Goal: Task Accomplishment & Management: Use online tool/utility

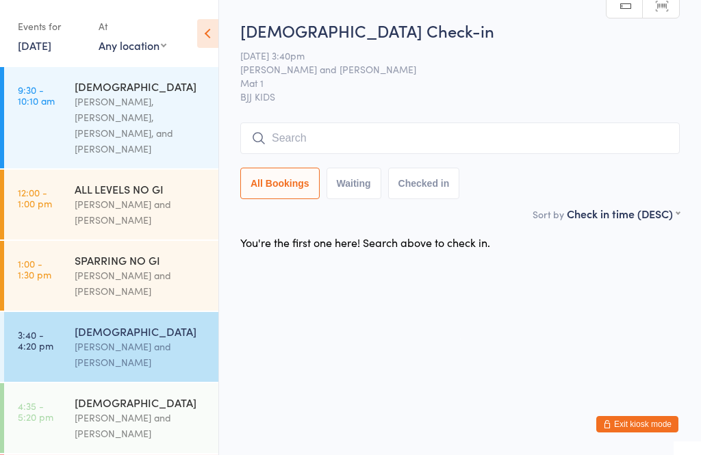
click at [522, 136] on input "search" at bounding box center [460, 139] width 440 height 32
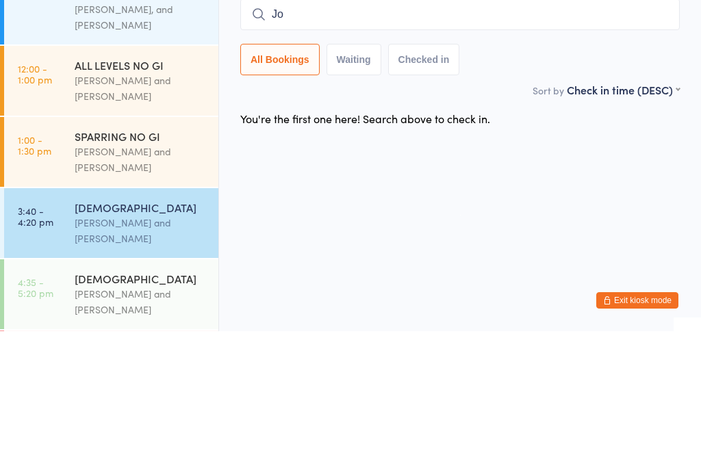
type input "Joy"
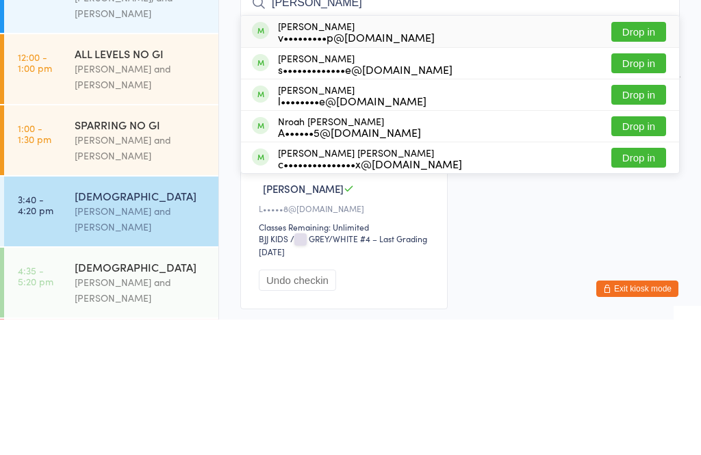
type input "[PERSON_NAME]"
click at [653, 284] on button "Drop in" at bounding box center [639, 294] width 55 height 20
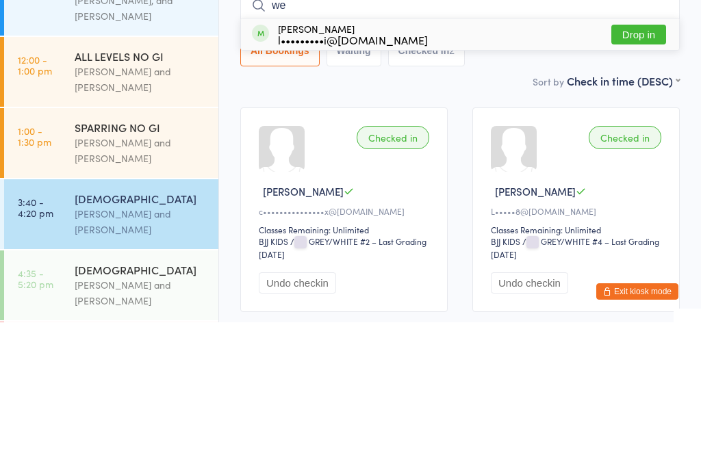
type input "we"
click at [373, 167] on div "l•••••••••i@[DOMAIN_NAME]" at bounding box center [353, 172] width 150 height 11
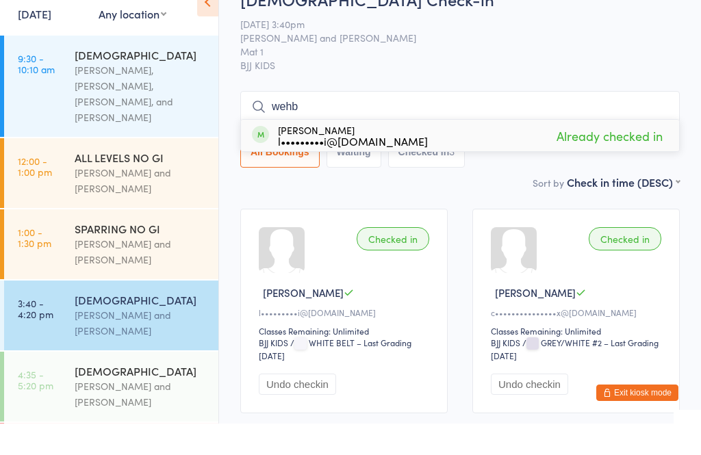
type input "wehb"
click at [353, 167] on div "l•••••••••i@[DOMAIN_NAME]" at bounding box center [353, 172] width 150 height 11
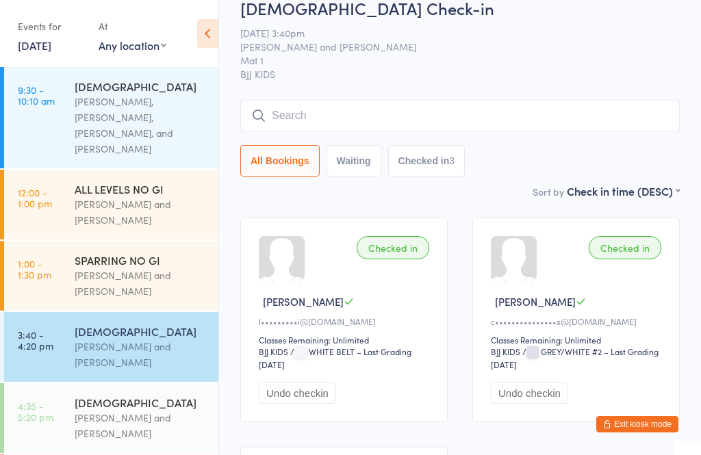
scroll to position [22, 0]
click at [386, 126] on input "search" at bounding box center [460, 117] width 440 height 32
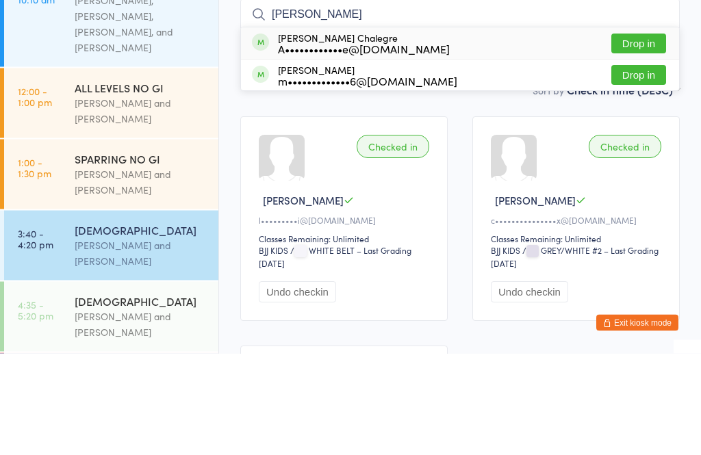
type input "[PERSON_NAME]"
click at [642, 136] on button "Drop in" at bounding box center [639, 146] width 55 height 20
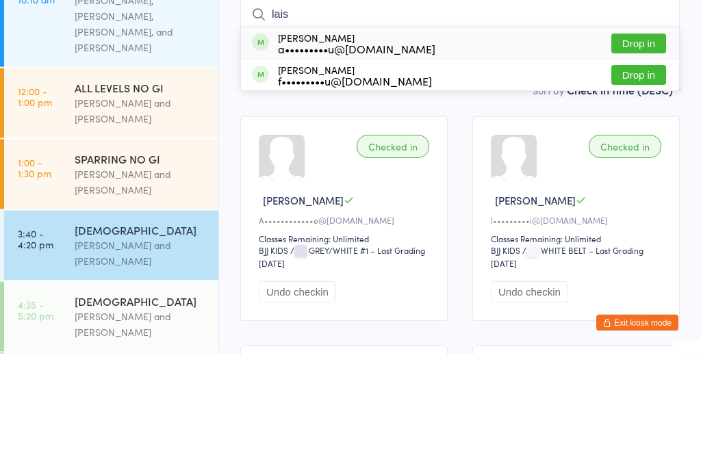
type input "lais"
click at [334, 145] on div "a•••••••••u@[DOMAIN_NAME]" at bounding box center [357, 150] width 158 height 11
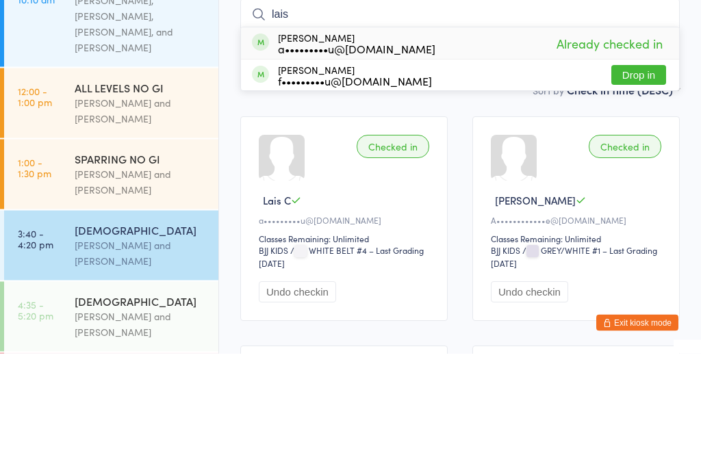
type input "lais"
click at [366, 134] on div "[PERSON_NAME] a•••••••••u@[DOMAIN_NAME]" at bounding box center [357, 145] width 158 height 22
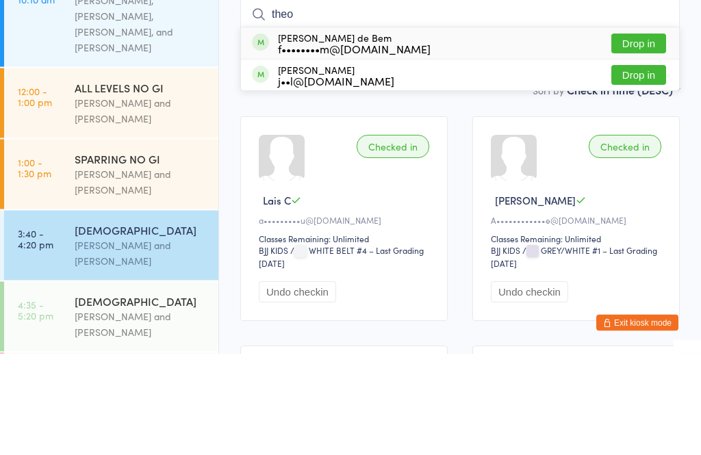
type input "theo"
click at [642, 136] on button "Drop in" at bounding box center [639, 146] width 55 height 20
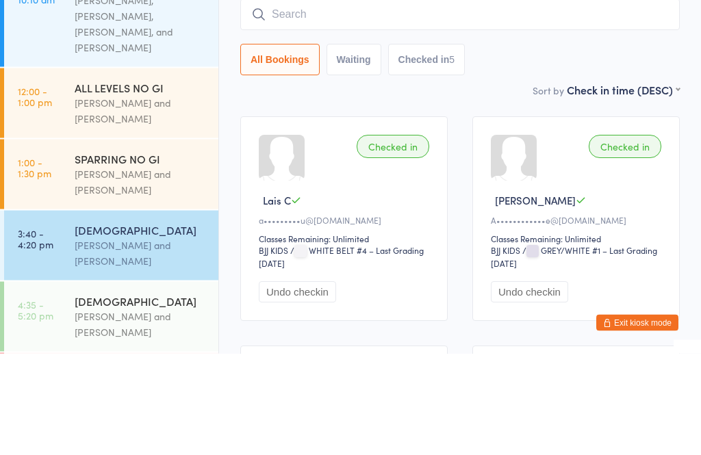
scroll to position [124, 0]
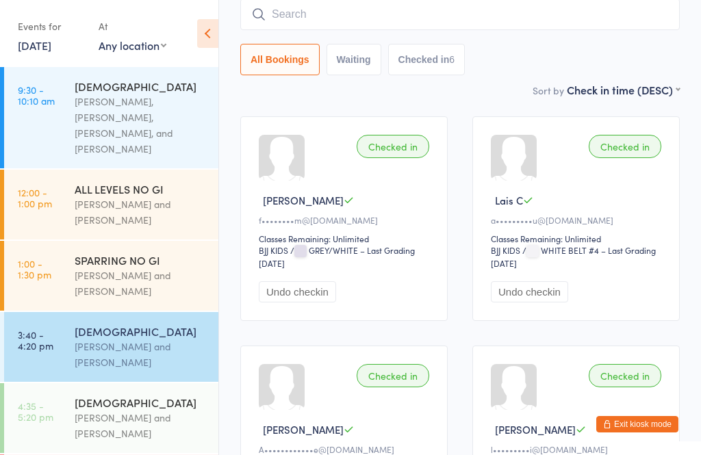
click at [430, 18] on input "search" at bounding box center [460, 15] width 440 height 32
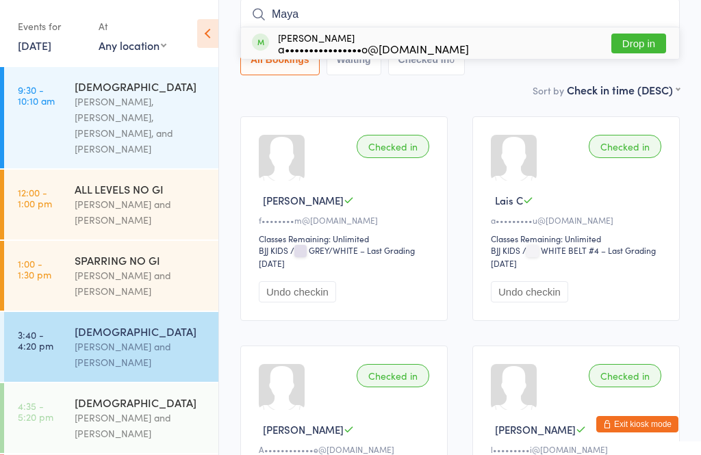
type input "Maya"
click at [379, 47] on div "a••••••••••••••••o@[DOMAIN_NAME]" at bounding box center [373, 48] width 191 height 11
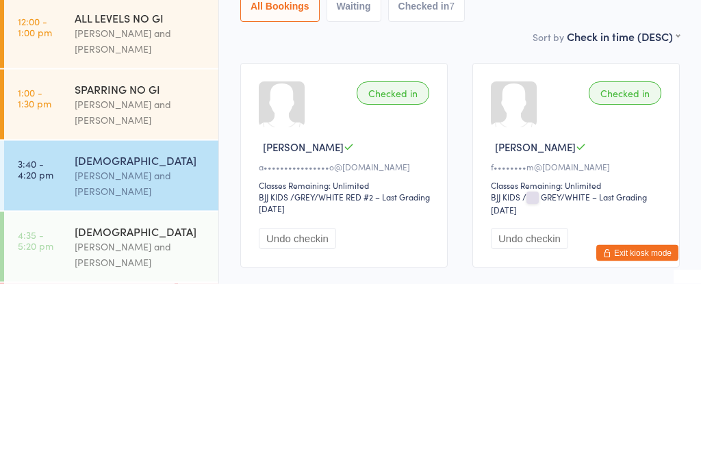
scroll to position [0, 0]
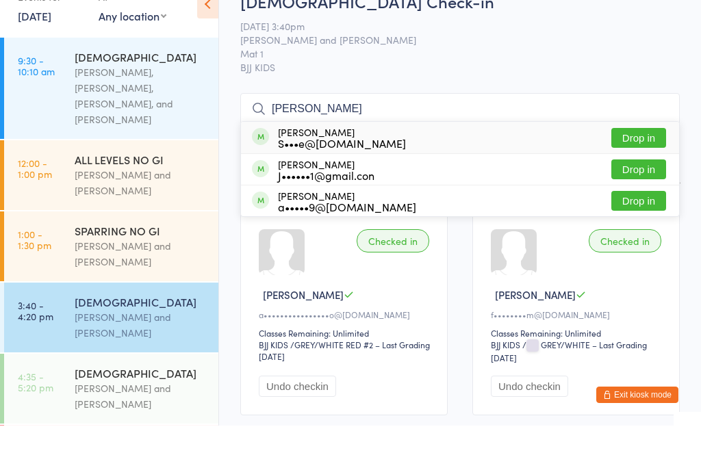
type input "[PERSON_NAME]"
click at [634, 158] on button "Drop in" at bounding box center [639, 168] width 55 height 20
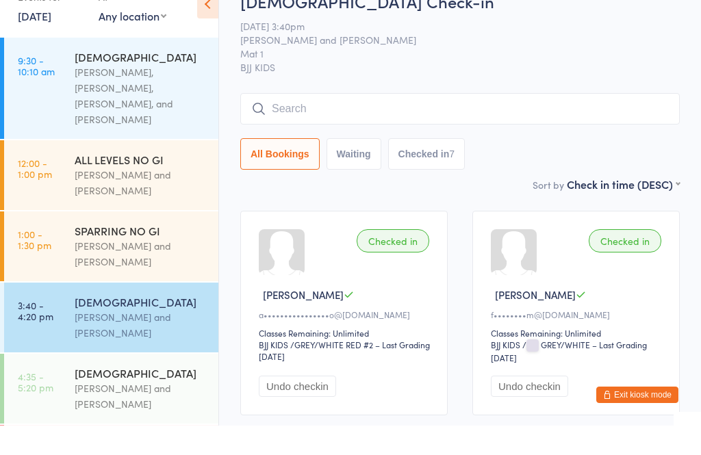
scroll to position [29, 0]
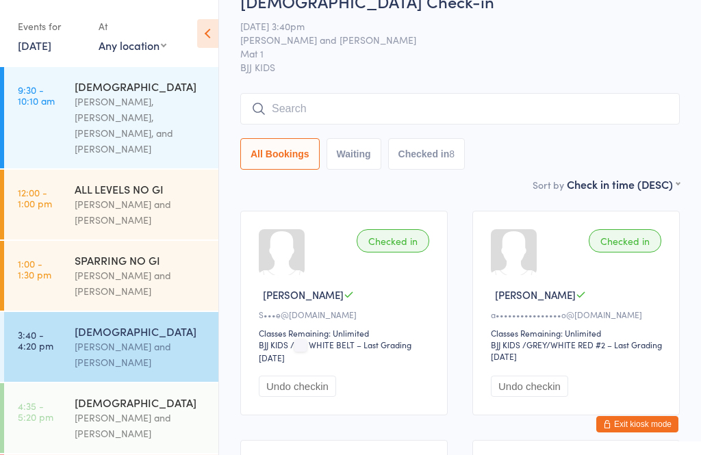
click at [551, 97] on input "search" at bounding box center [460, 109] width 440 height 32
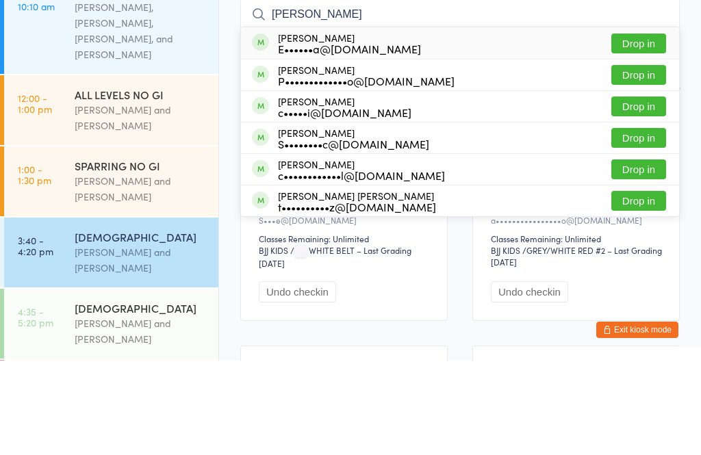
type input "[PERSON_NAME]"
click at [649, 128] on button "Drop in" at bounding box center [639, 138] width 55 height 20
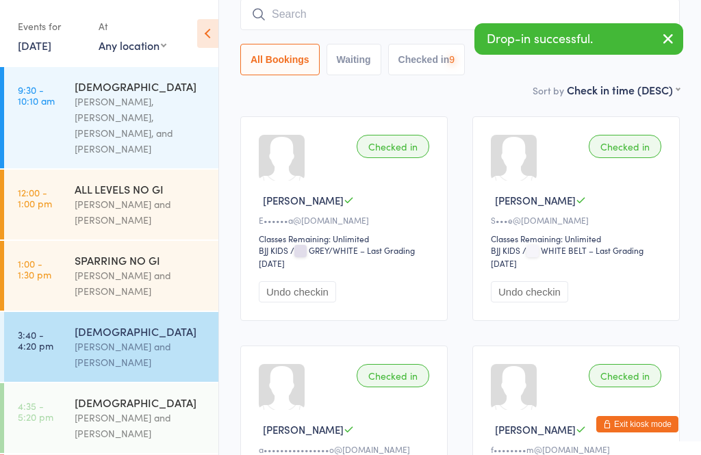
click at [415, 27] on input "search" at bounding box center [460, 15] width 440 height 32
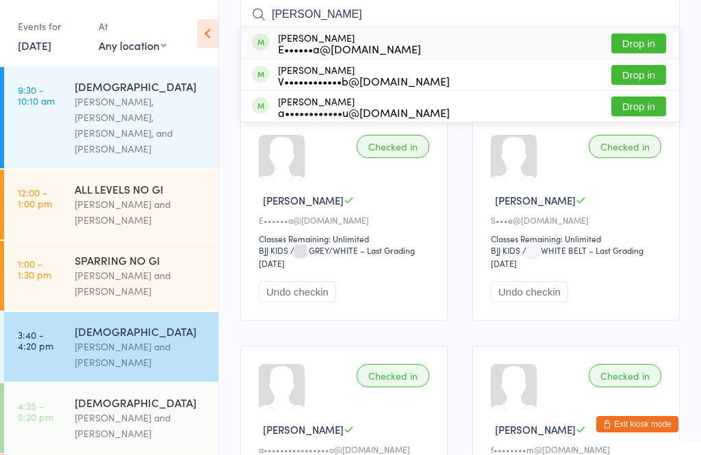
type input "[PERSON_NAME]"
click at [649, 46] on button "Drop in" at bounding box center [639, 44] width 55 height 20
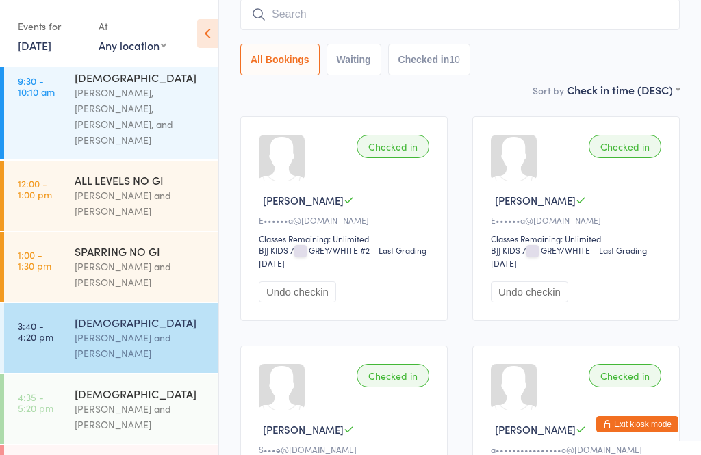
scroll to position [3, 0]
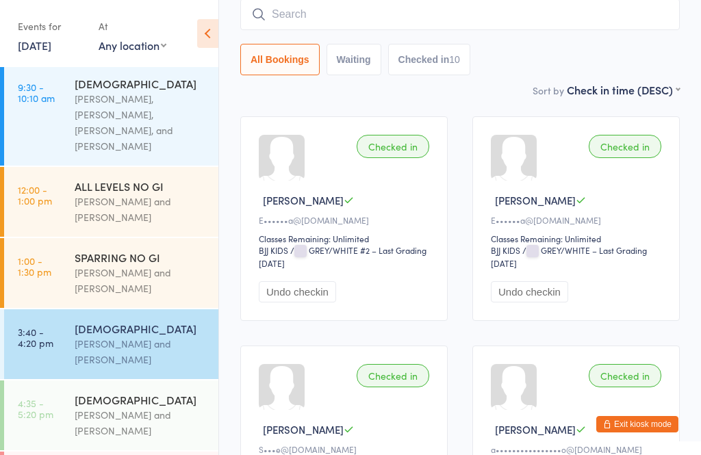
click at [492, 86] on div "Sort by Check in time (DESC) First name (ASC) First name (DESC) Last name (ASC)…" at bounding box center [460, 89] width 440 height 15
click at [155, 407] on div "[PERSON_NAME] and [PERSON_NAME]" at bounding box center [141, 423] width 132 height 32
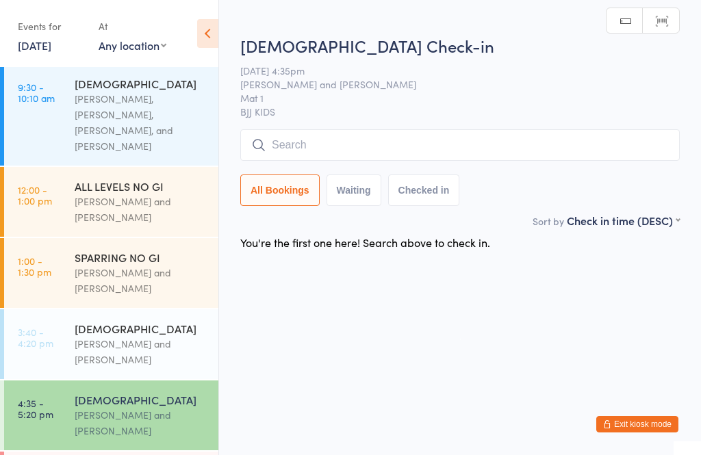
click at [401, 141] on input "search" at bounding box center [460, 145] width 440 height 32
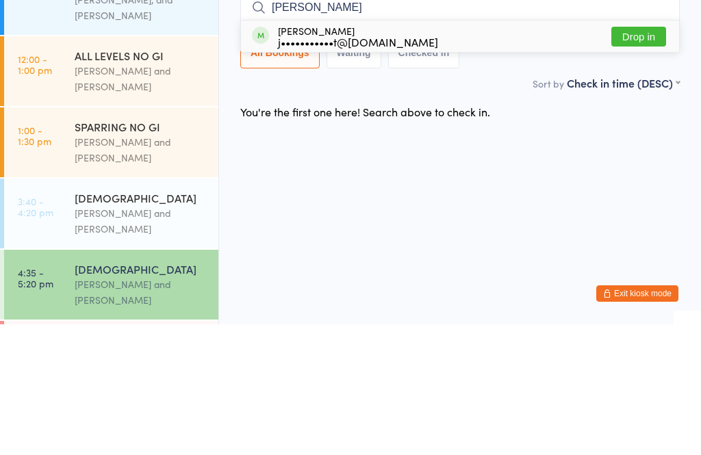
type input "[PERSON_NAME]"
click at [636, 158] on button "Drop in" at bounding box center [639, 168] width 55 height 20
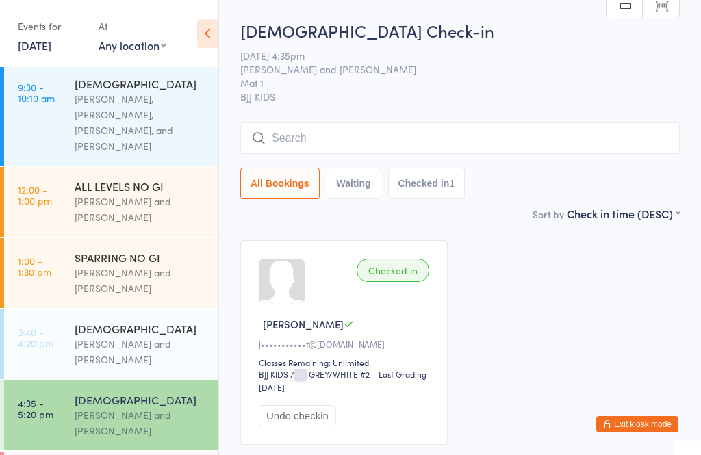
click at [284, 149] on input "search" at bounding box center [460, 139] width 440 height 32
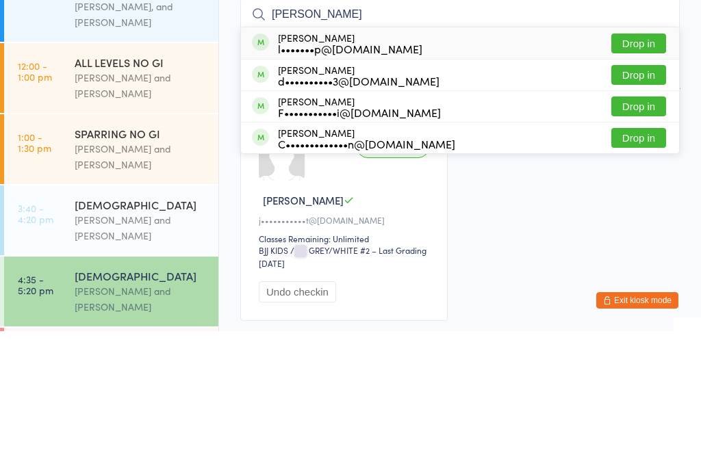
type input "[PERSON_NAME]"
click at [640, 252] on button "Drop in" at bounding box center [639, 262] width 55 height 20
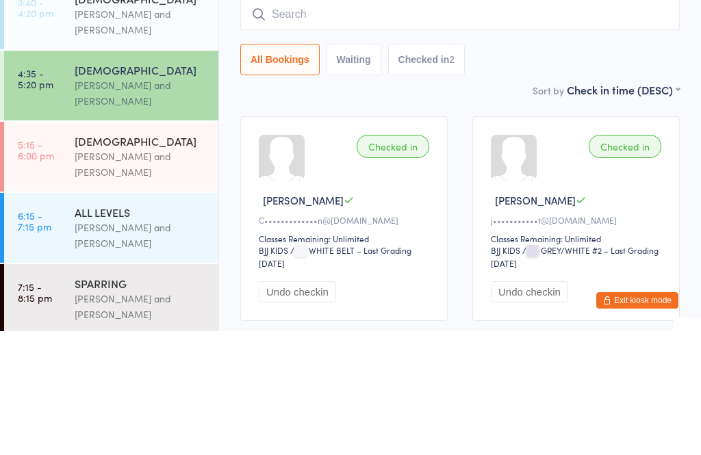
scroll to position [208, 0]
click at [121, 273] on div "[PERSON_NAME] and [PERSON_NAME]" at bounding box center [141, 289] width 132 height 32
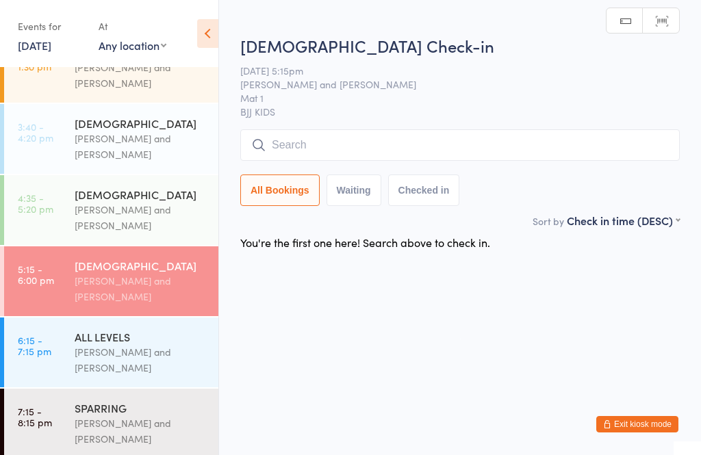
click at [403, 149] on input "search" at bounding box center [460, 145] width 440 height 32
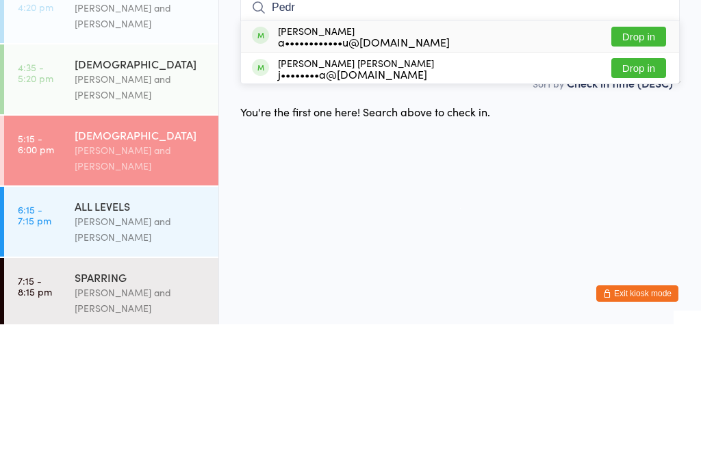
type input "Pedr"
click at [649, 158] on button "Drop in" at bounding box center [639, 168] width 55 height 20
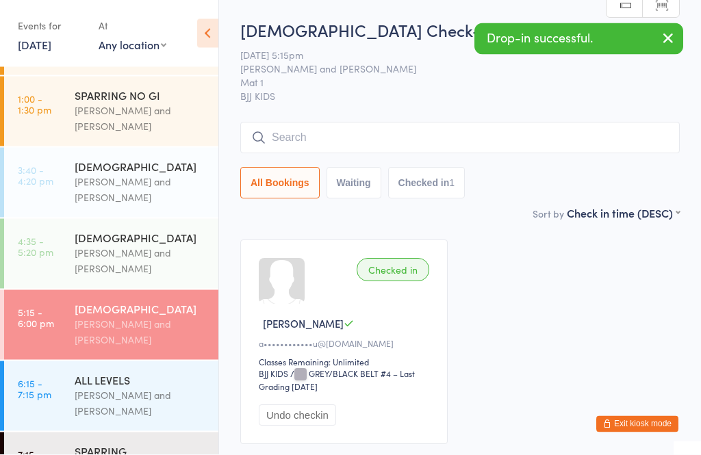
scroll to position [41, 0]
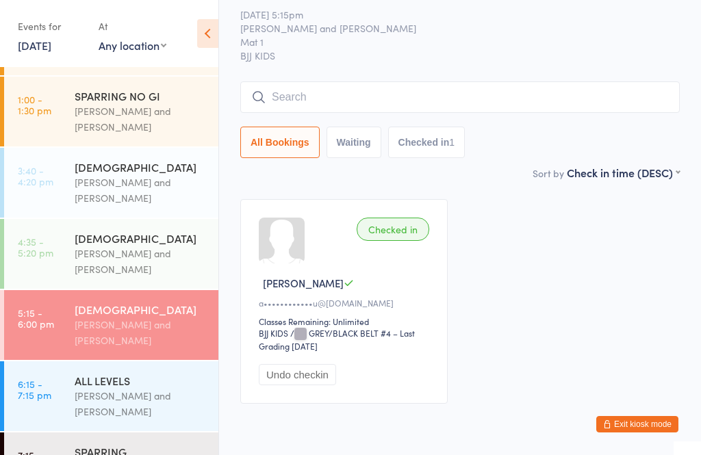
click at [131, 231] on div "[DEMOGRAPHIC_DATA]" at bounding box center [141, 238] width 132 height 15
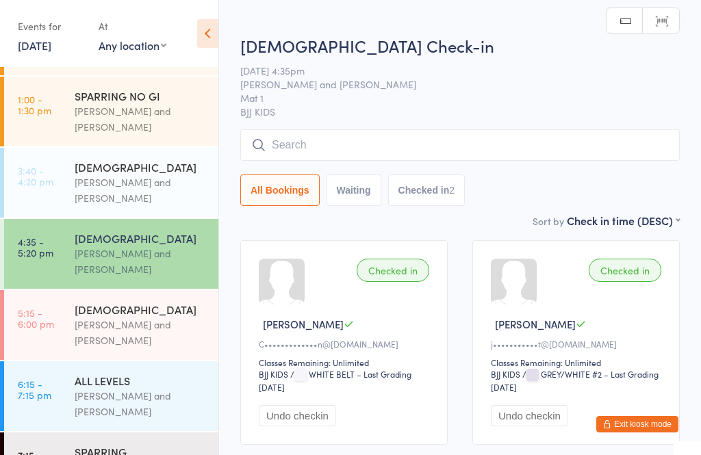
click at [329, 154] on input "search" at bounding box center [460, 145] width 440 height 32
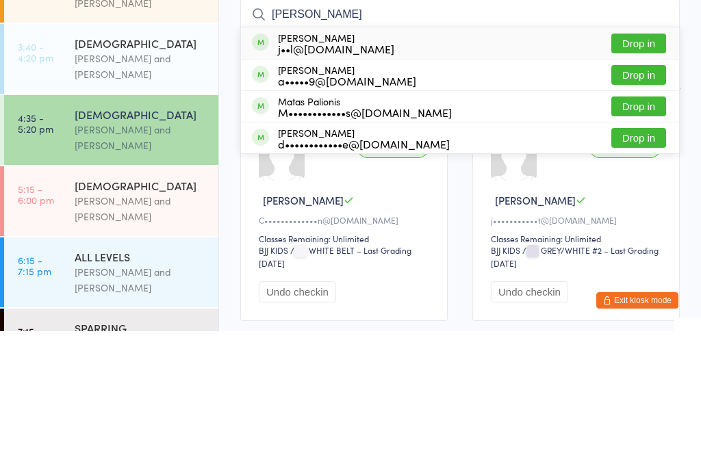
scroll to position [103, 0]
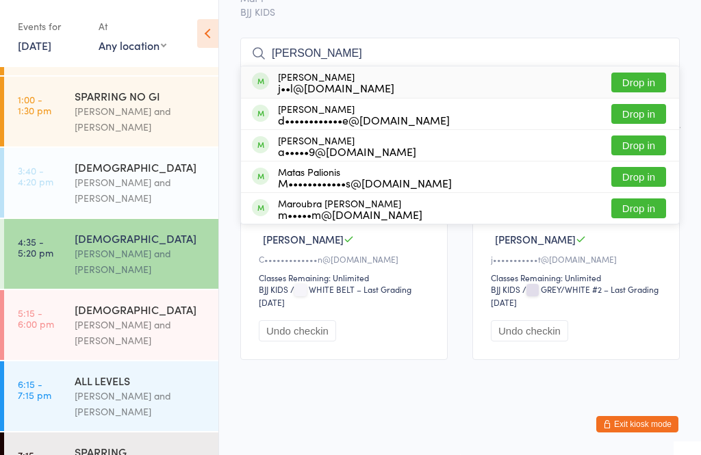
type input "[PERSON_NAME]"
click at [504, 67] on div "[PERSON_NAME] j••l@[DOMAIN_NAME] Drop in" at bounding box center [460, 82] width 438 height 32
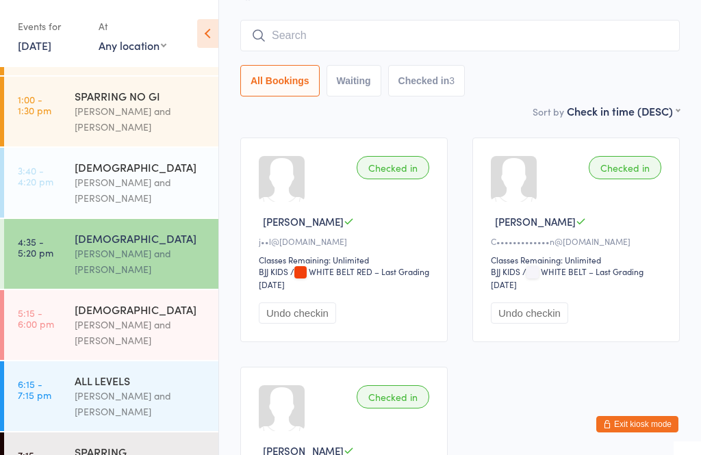
click at [330, 41] on input "search" at bounding box center [460, 36] width 440 height 32
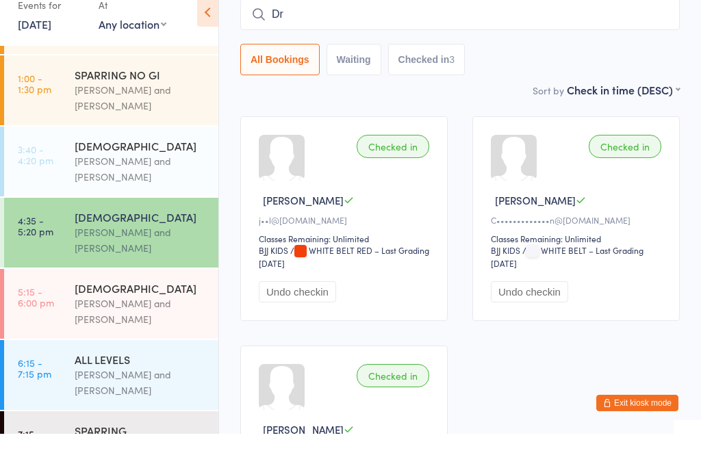
type input "D"
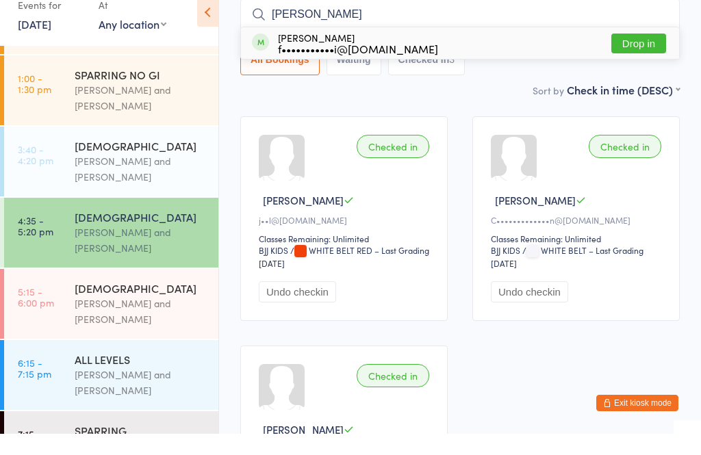
type input "[PERSON_NAME]"
click at [649, 55] on button "Drop in" at bounding box center [639, 65] width 55 height 20
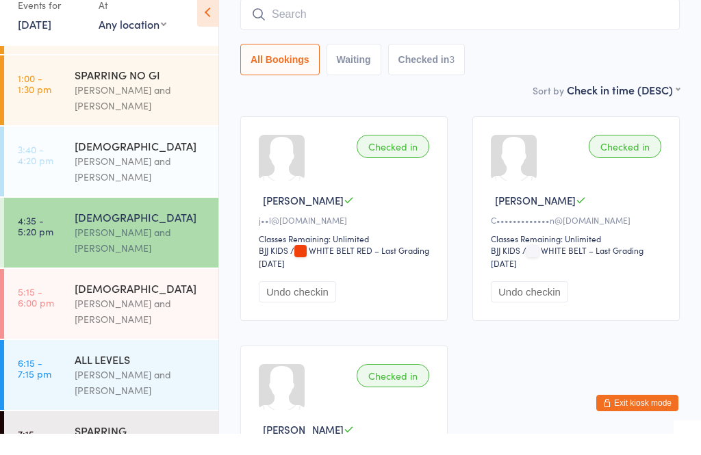
scroll to position [124, 0]
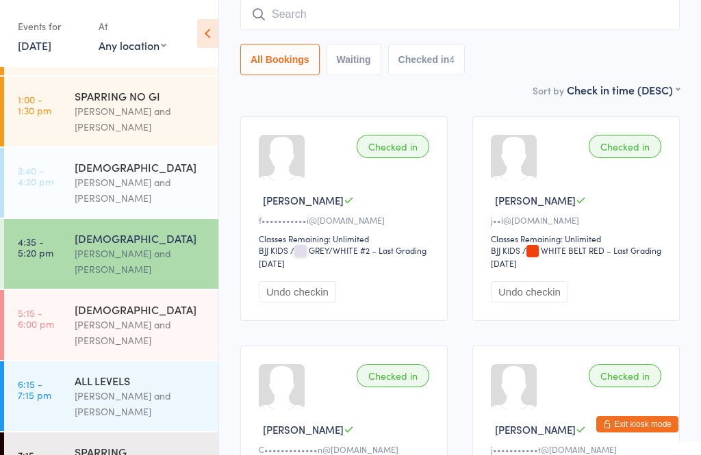
click at [480, 21] on input "search" at bounding box center [460, 15] width 440 height 32
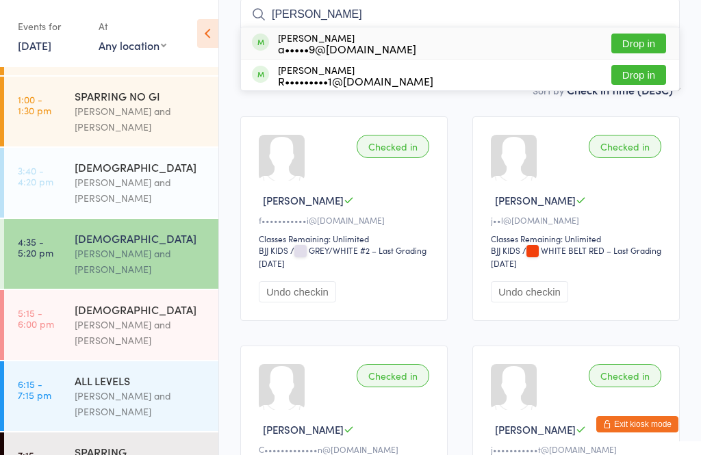
type input "[PERSON_NAME]"
click at [638, 43] on button "Drop in" at bounding box center [639, 44] width 55 height 20
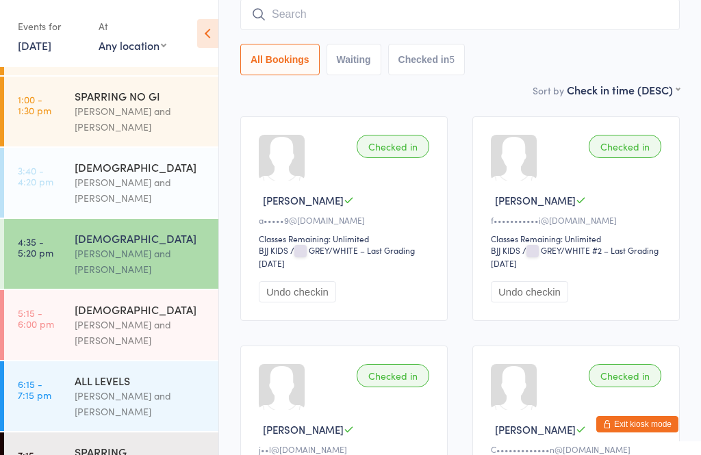
click at [572, 17] on input "search" at bounding box center [460, 15] width 440 height 32
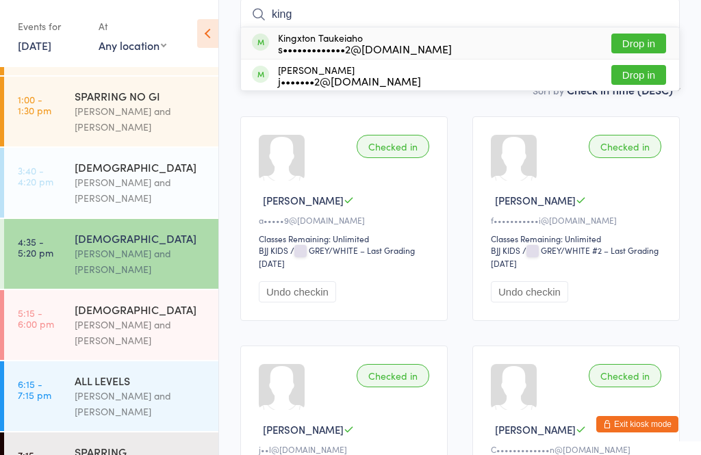
type input "king"
click at [379, 47] on div "s•••••••••••••2@[DOMAIN_NAME]" at bounding box center [365, 48] width 174 height 11
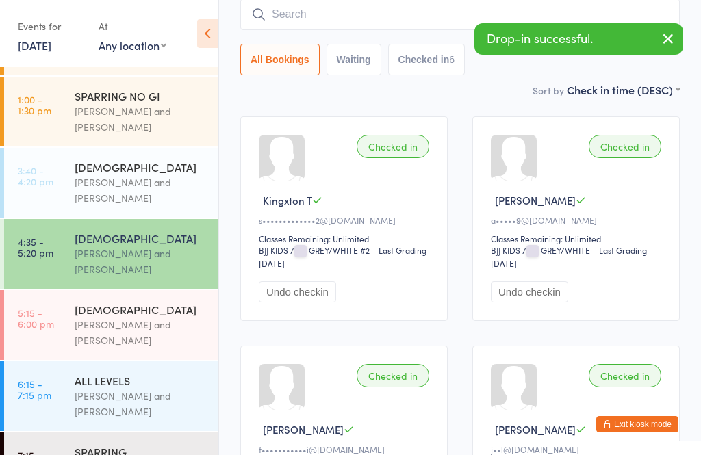
click at [690, 95] on ui-view "[DEMOGRAPHIC_DATA] Check-in [DATE] 4:35pm [PERSON_NAME] and [PERSON_NAME] Mat 1…" at bounding box center [460, 344] width 482 height 898
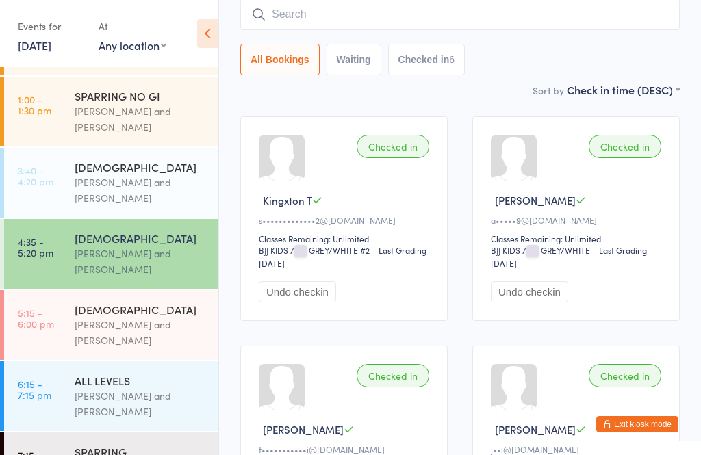
click at [357, 3] on input "search" at bounding box center [460, 15] width 440 height 32
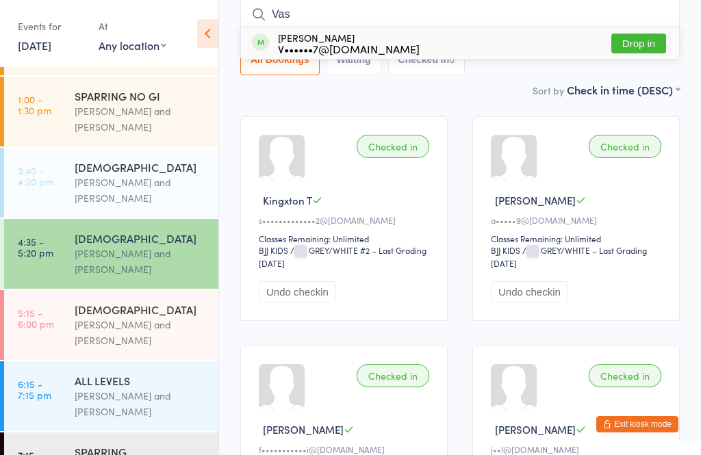
type input "Vas"
click at [641, 42] on button "Drop in" at bounding box center [639, 44] width 55 height 20
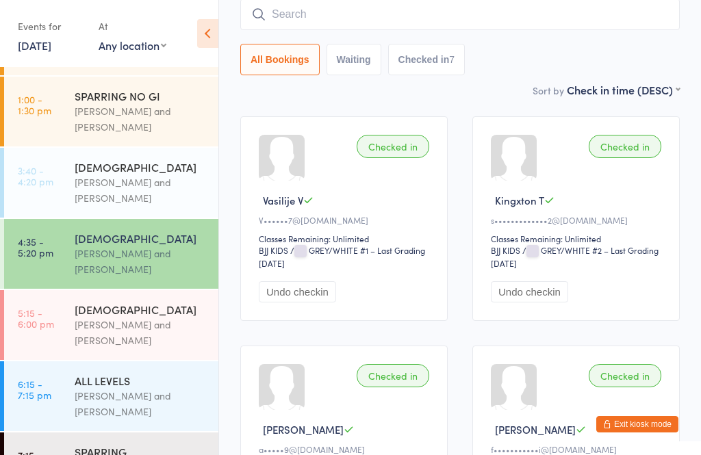
click at [155, 340] on div "[PERSON_NAME] and [PERSON_NAME]" at bounding box center [141, 333] width 132 height 32
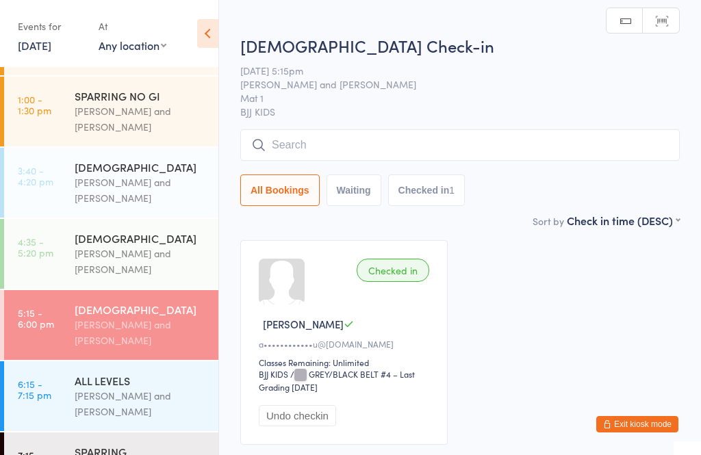
click at [403, 147] on input "search" at bounding box center [460, 145] width 440 height 32
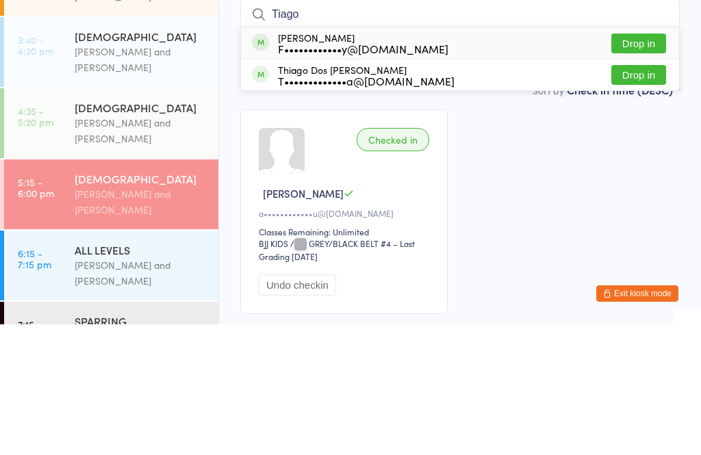
type input "Tiago"
click at [300, 174] on div "F••••••••••••y@[DOMAIN_NAME]" at bounding box center [363, 179] width 171 height 11
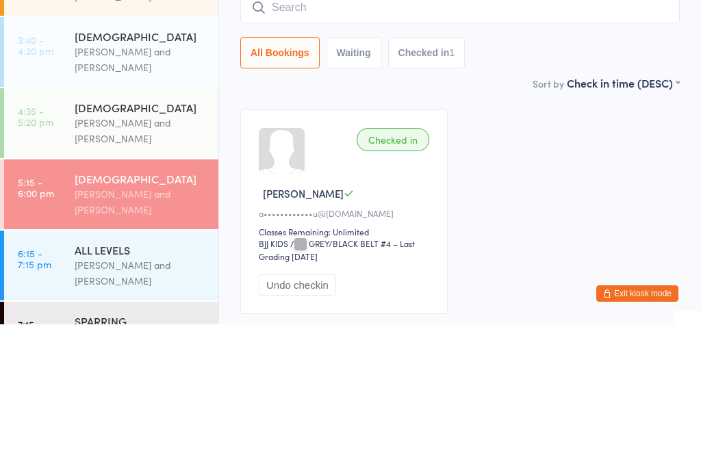
scroll to position [103, 0]
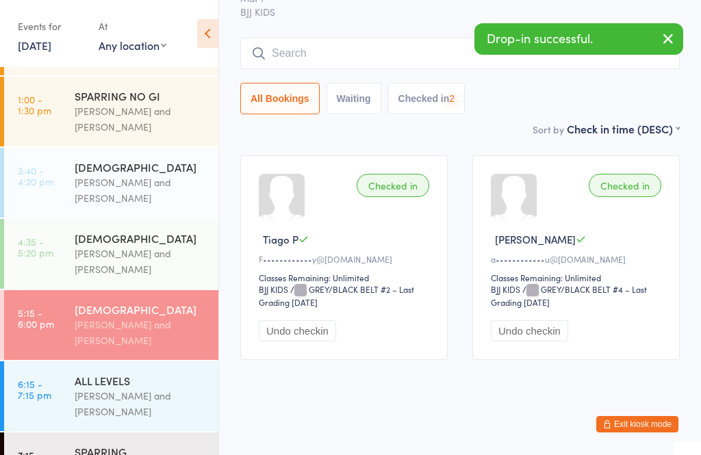
click at [279, 51] on input "search" at bounding box center [460, 54] width 440 height 32
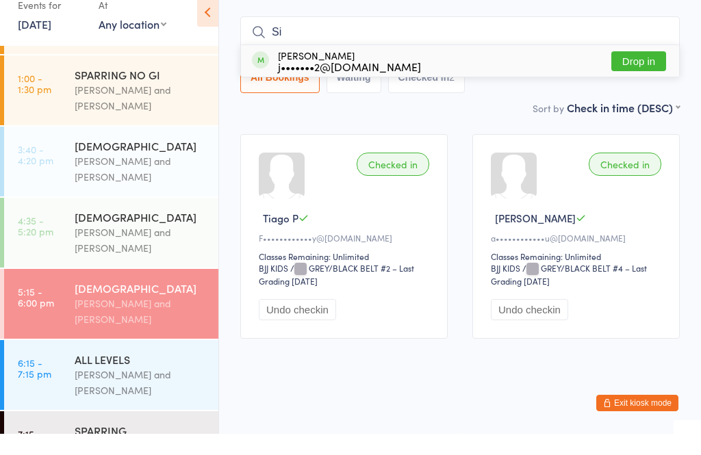
type input "S"
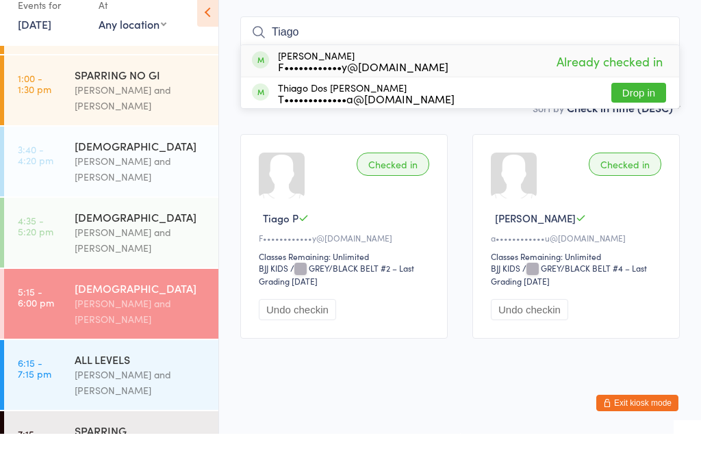
type input "Tiago"
click at [304, 82] on div "F••••••••••••y@[DOMAIN_NAME]" at bounding box center [363, 87] width 171 height 11
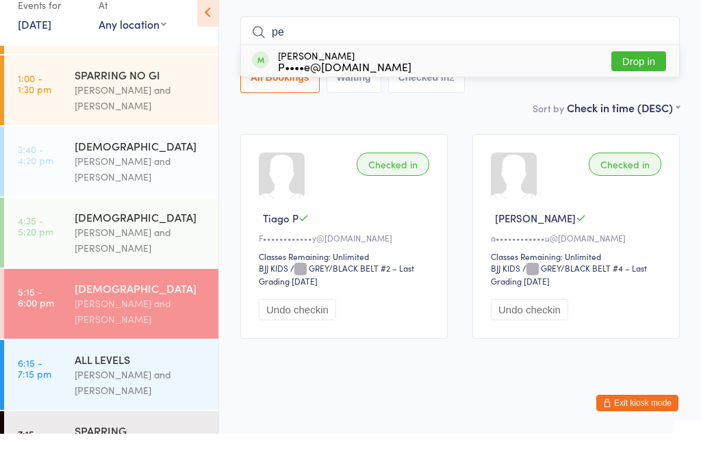
type input "p"
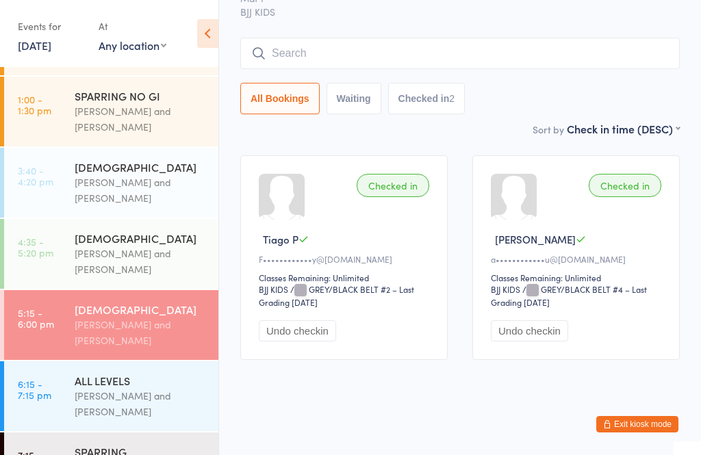
click at [457, 370] on html "You have now entered Kiosk Mode. Members will be able to check themselves in us…" at bounding box center [350, 142] width 701 height 455
click at [385, 38] on input "search" at bounding box center [460, 54] width 440 height 32
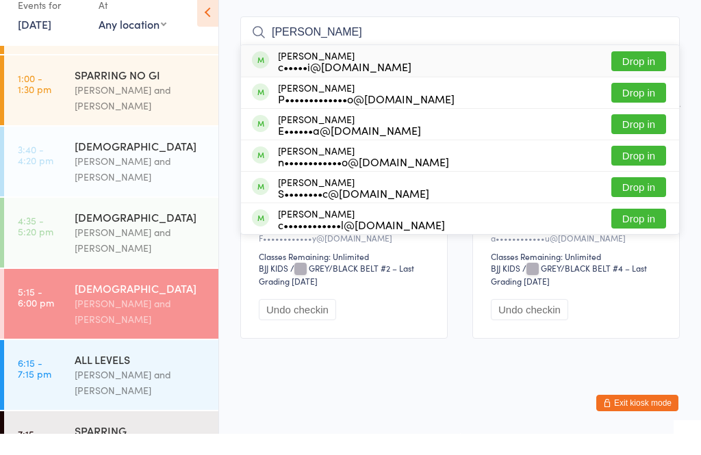
type input "[PERSON_NAME]"
click at [455, 66] on div "[PERSON_NAME] c•••••i@[DOMAIN_NAME] Drop in" at bounding box center [460, 82] width 438 height 32
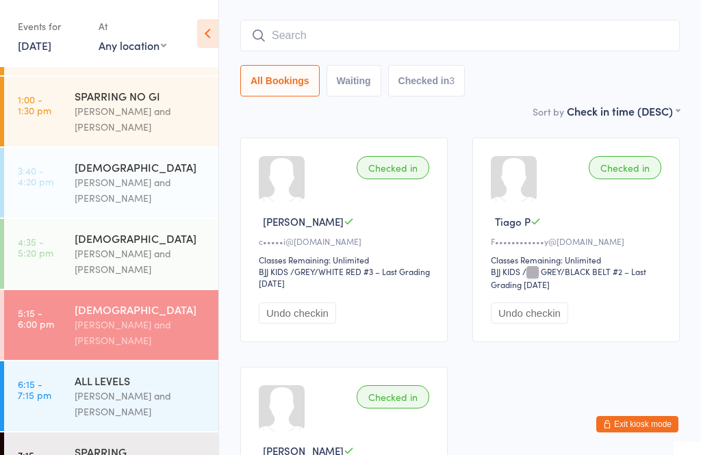
click at [188, 319] on div "[PERSON_NAME] and [PERSON_NAME]" at bounding box center [141, 333] width 132 height 32
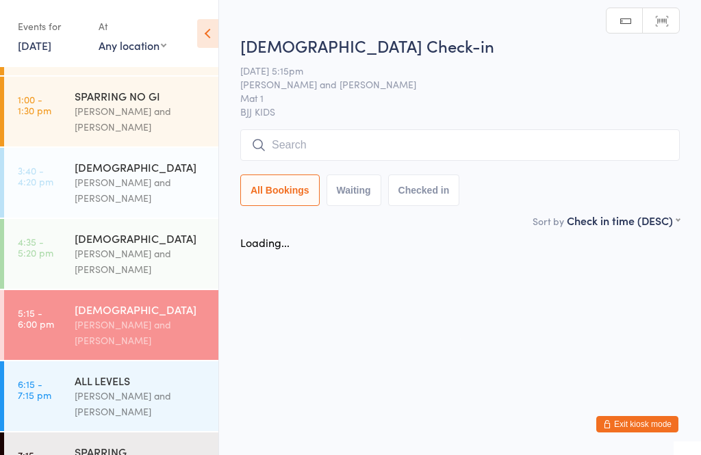
scroll to position [0, 0]
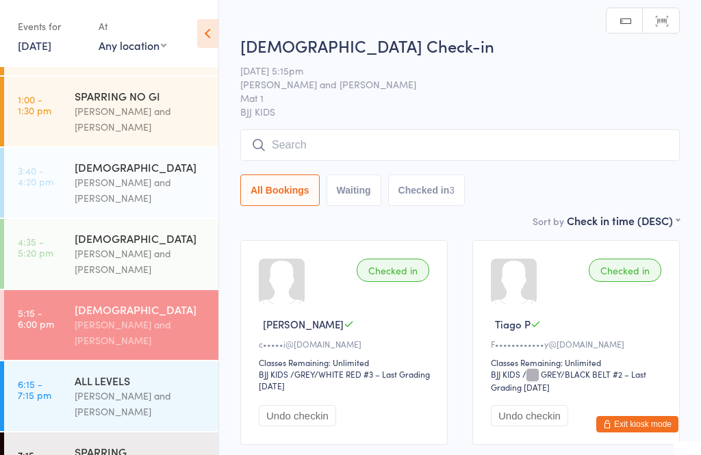
click at [320, 142] on input "search" at bounding box center [460, 145] width 440 height 32
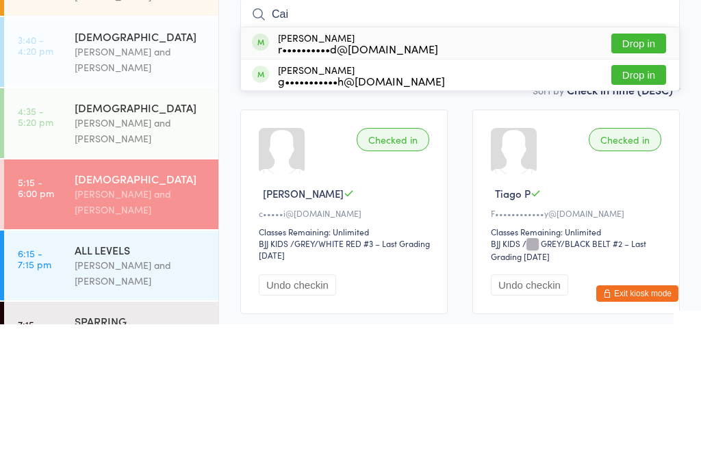
type input "Cai"
click at [351, 206] on div "g•••••••••••h@[DOMAIN_NAME]" at bounding box center [361, 211] width 167 height 11
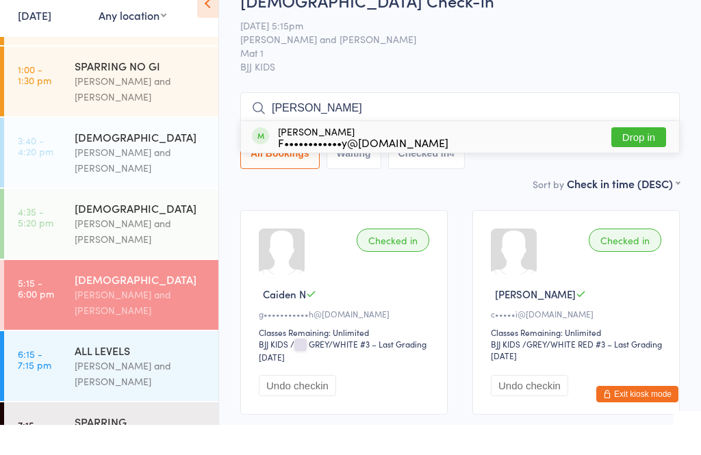
type input "[PERSON_NAME]"
click at [645, 158] on button "Drop in" at bounding box center [639, 168] width 55 height 20
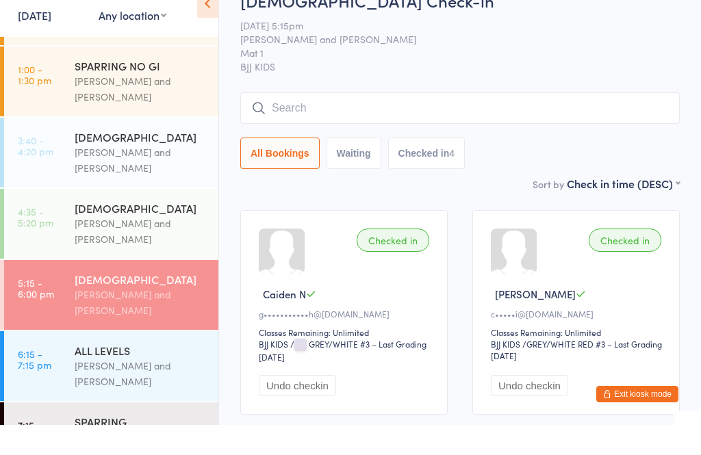
scroll to position [30, 0]
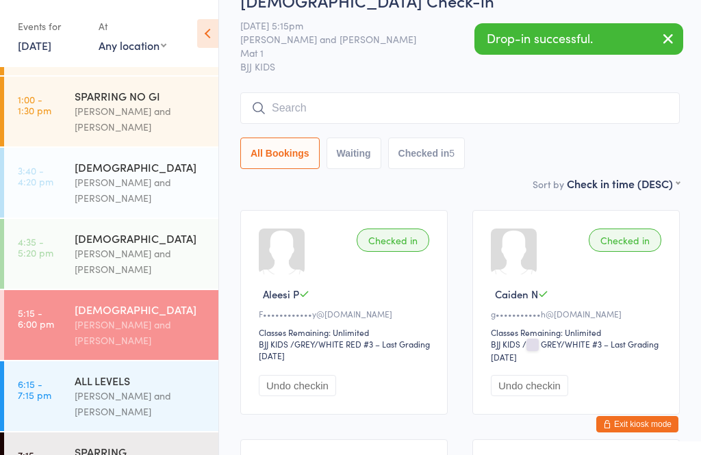
click at [350, 103] on input "search" at bounding box center [460, 108] width 440 height 32
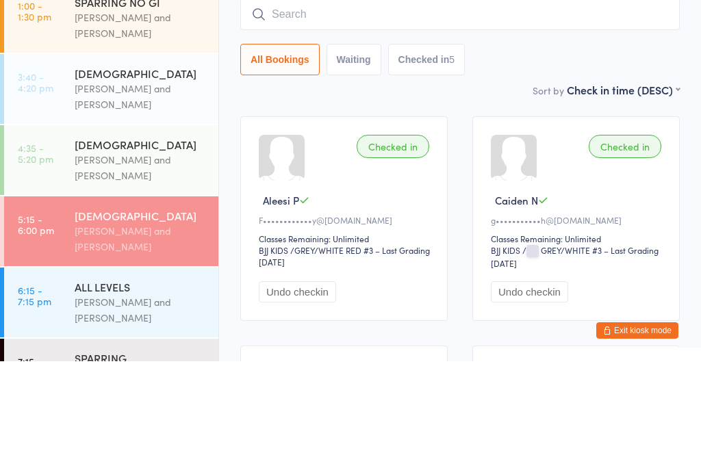
type input "A"
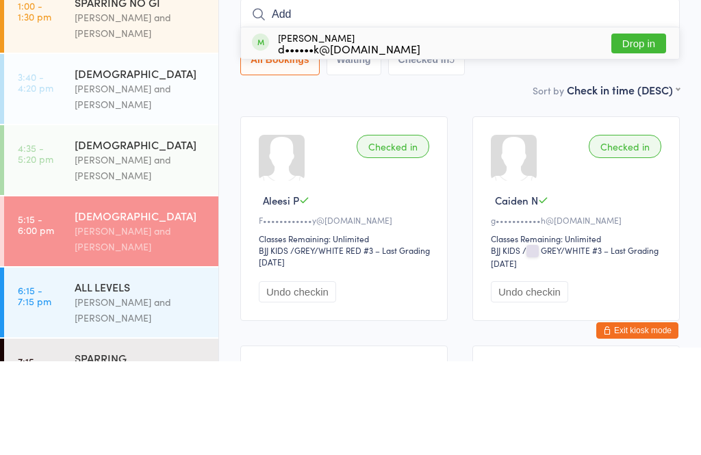
type input "Add"
click at [299, 137] on div "d••••••k@[DOMAIN_NAME]" at bounding box center [349, 142] width 142 height 11
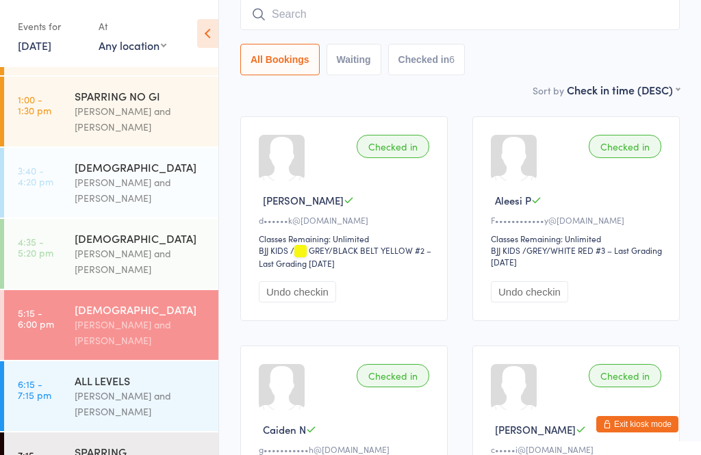
click at [346, 12] on input "search" at bounding box center [460, 15] width 440 height 32
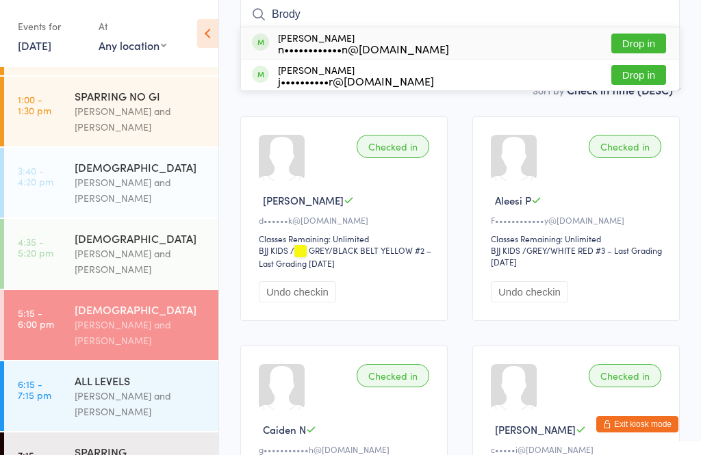
type input "Brody"
click at [641, 46] on button "Drop in" at bounding box center [639, 44] width 55 height 20
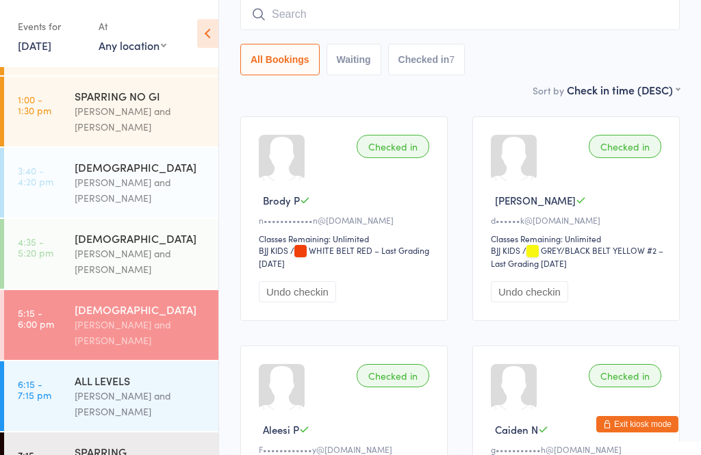
click at [412, 25] on input "search" at bounding box center [460, 15] width 440 height 32
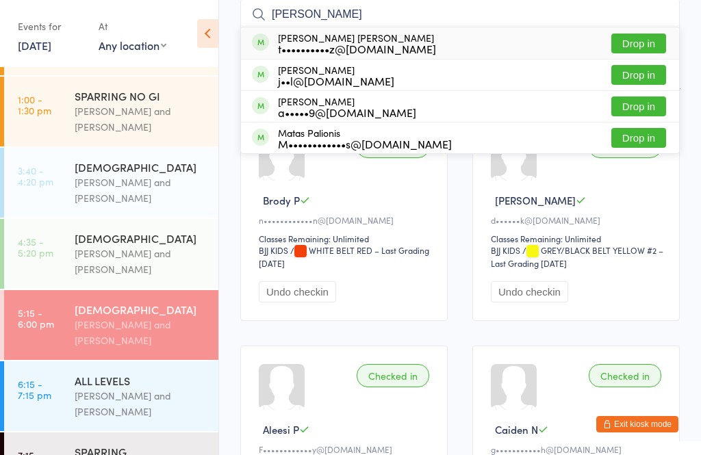
type input "[PERSON_NAME]"
click at [304, 40] on div "Matheus [PERSON_NAME] t••••••••••z@[DOMAIN_NAME]" at bounding box center [357, 43] width 158 height 22
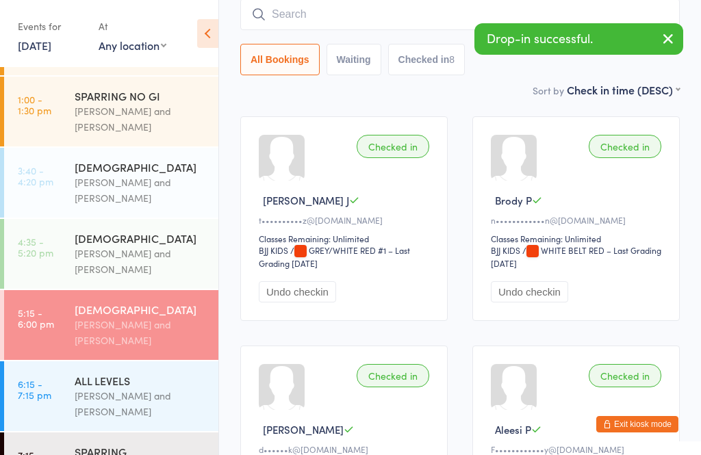
click at [426, 24] on input "search" at bounding box center [460, 15] width 440 height 32
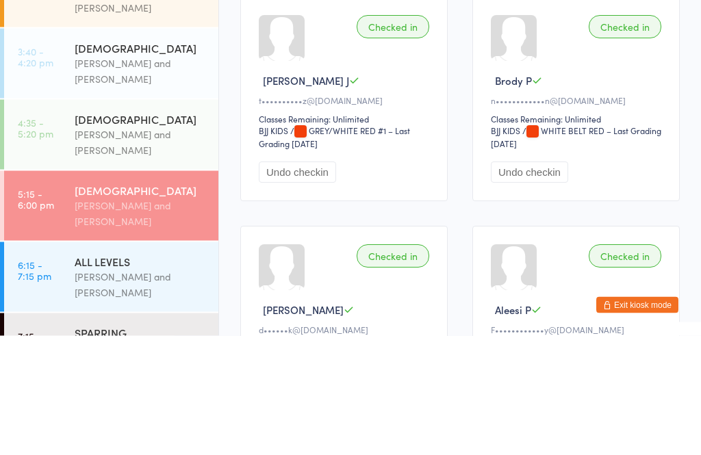
click at [142, 317] on div "[PERSON_NAME] and [PERSON_NAME]" at bounding box center [141, 333] width 132 height 32
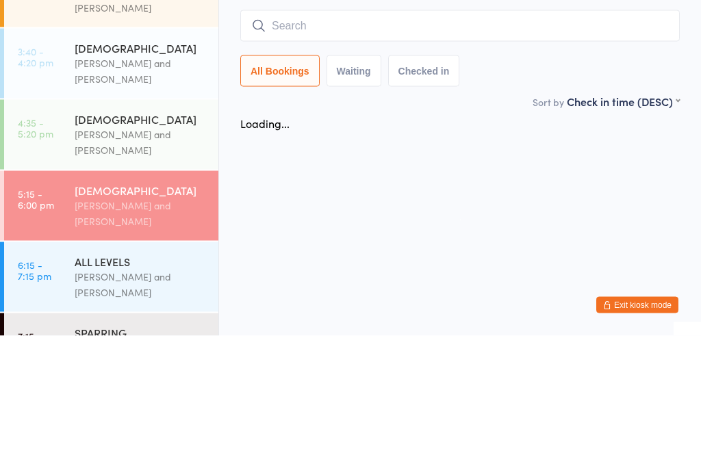
scroll to position [0, 0]
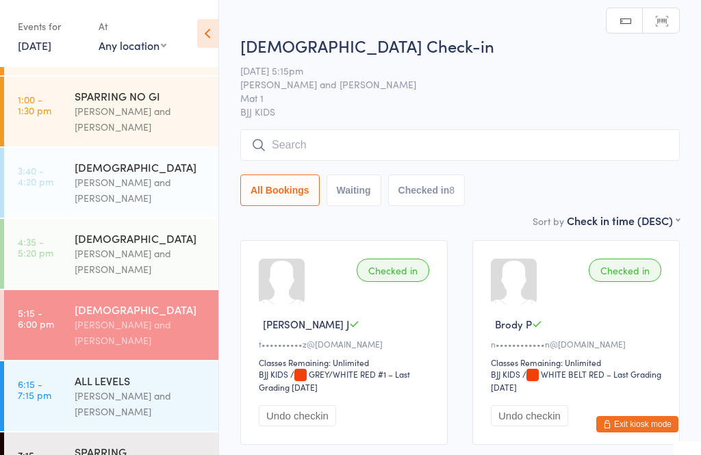
click at [433, 144] on input "search" at bounding box center [460, 145] width 440 height 32
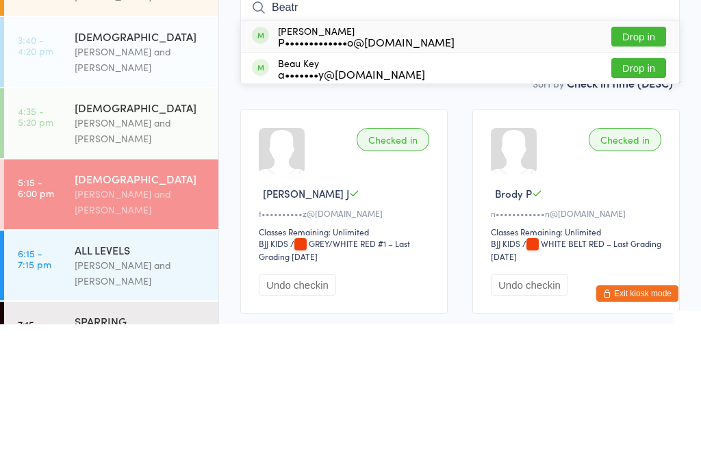
type input "Beatr"
click at [646, 158] on button "Drop in" at bounding box center [639, 168] width 55 height 20
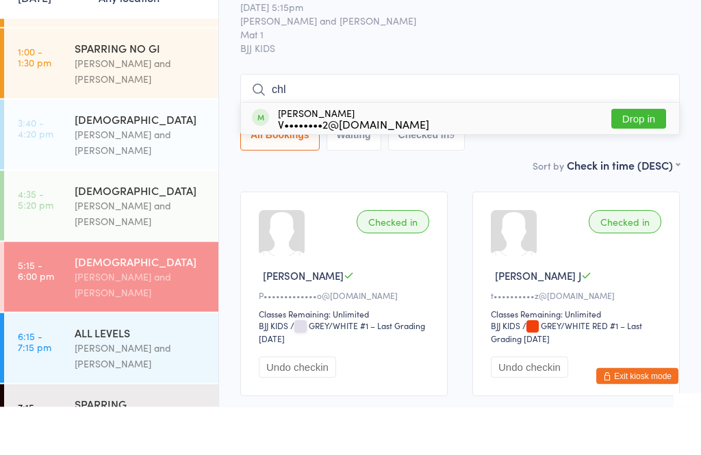
type input "chl"
click at [650, 158] on button "Drop in" at bounding box center [639, 168] width 55 height 20
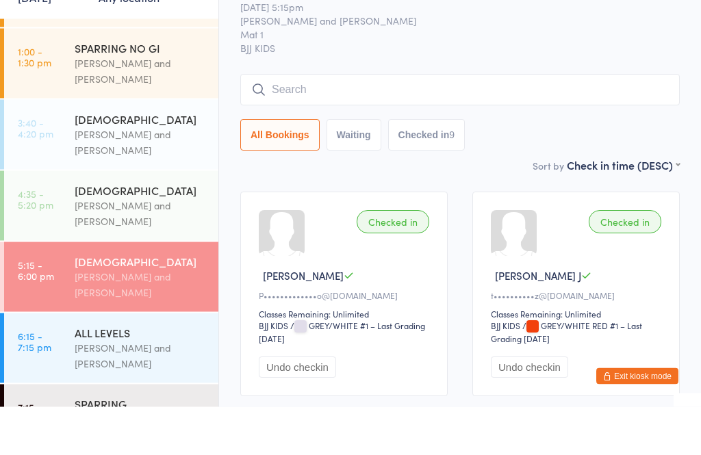
scroll to position [49, 0]
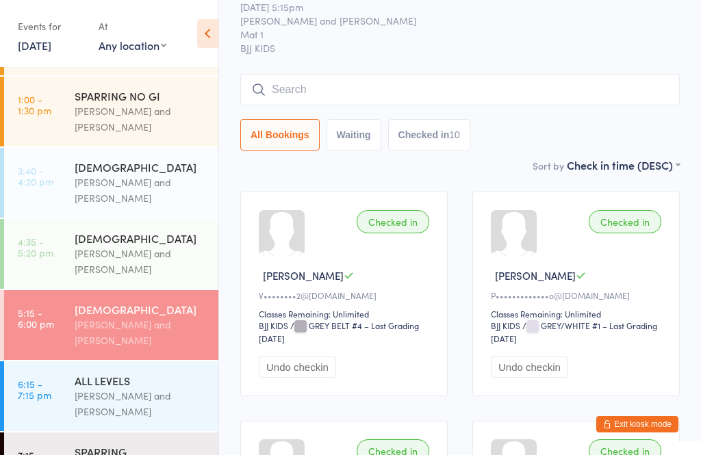
click at [107, 269] on div "[DEMOGRAPHIC_DATA] [PERSON_NAME] and [PERSON_NAME]" at bounding box center [147, 254] width 144 height 70
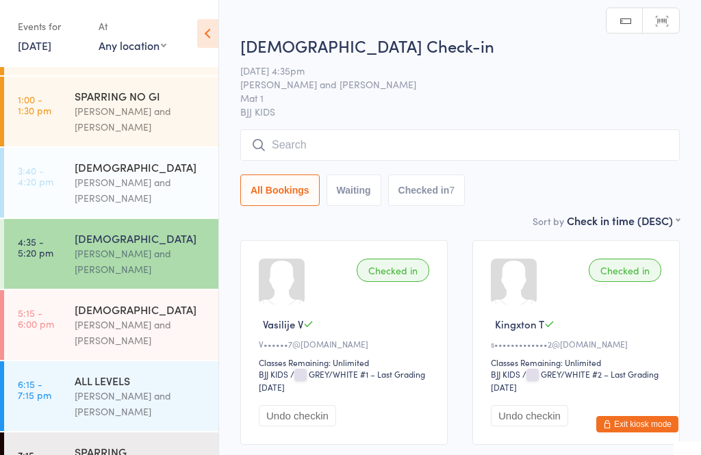
click at [277, 123] on div "[DEMOGRAPHIC_DATA] Check-in [DATE] 4:35pm [PERSON_NAME] and [PERSON_NAME] Mat 1…" at bounding box center [460, 123] width 440 height 179
click at [301, 149] on input "search" at bounding box center [460, 145] width 440 height 32
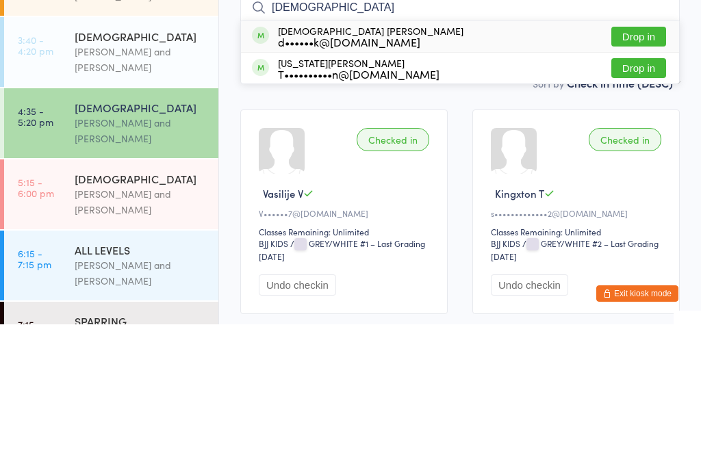
type input "[DEMOGRAPHIC_DATA]"
click at [625, 158] on button "Drop in" at bounding box center [639, 168] width 55 height 20
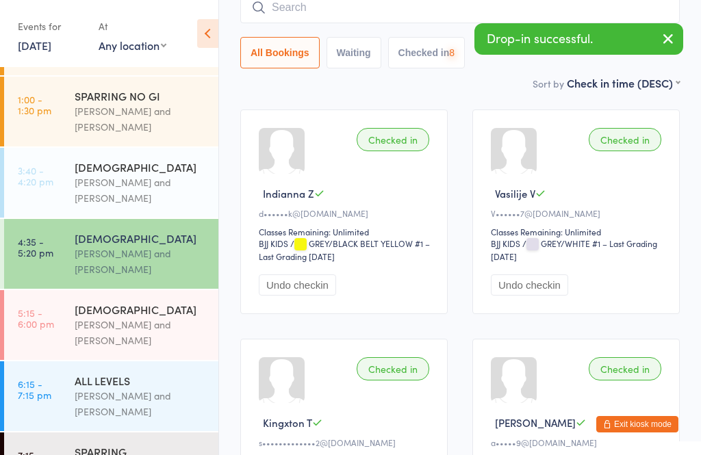
click at [125, 338] on div "[PERSON_NAME] and [PERSON_NAME]" at bounding box center [141, 333] width 132 height 32
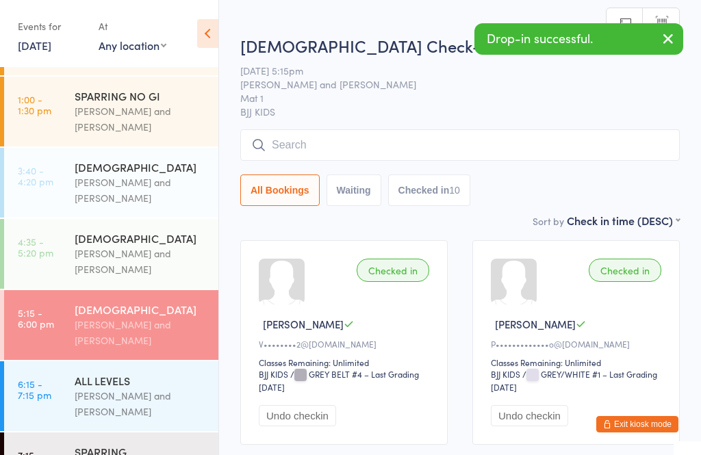
click at [274, 149] on input "search" at bounding box center [460, 145] width 440 height 32
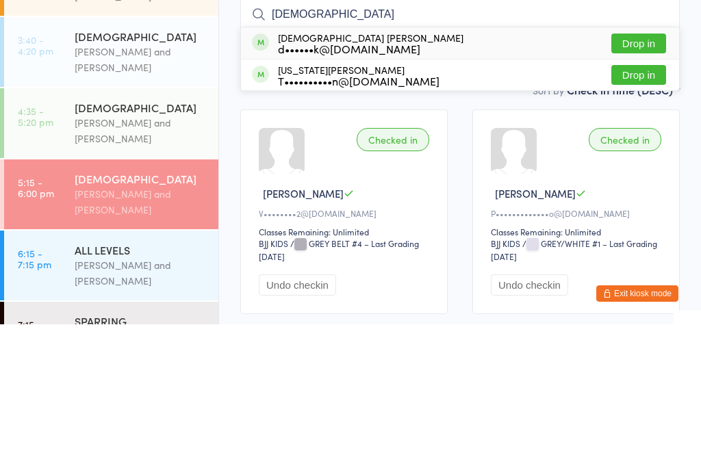
type input "[DEMOGRAPHIC_DATA]"
click at [629, 164] on button "Drop in" at bounding box center [639, 174] width 55 height 20
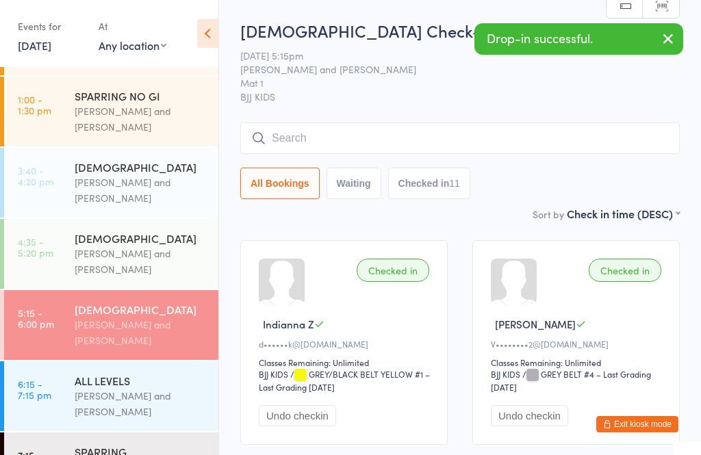
click at [328, 134] on input "search" at bounding box center [460, 139] width 440 height 32
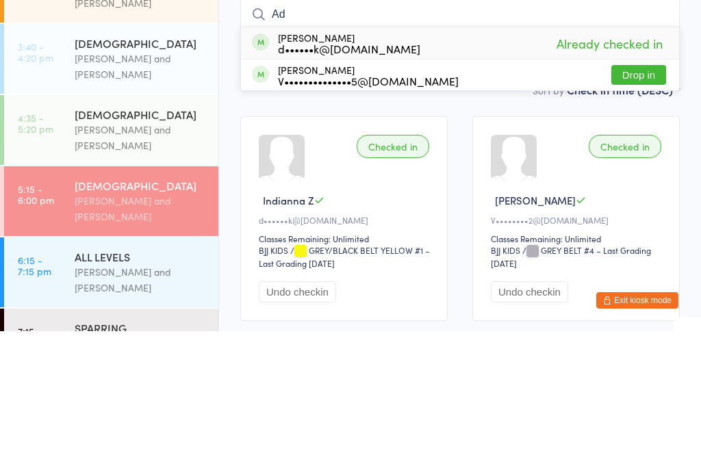
type input "A"
type input "P"
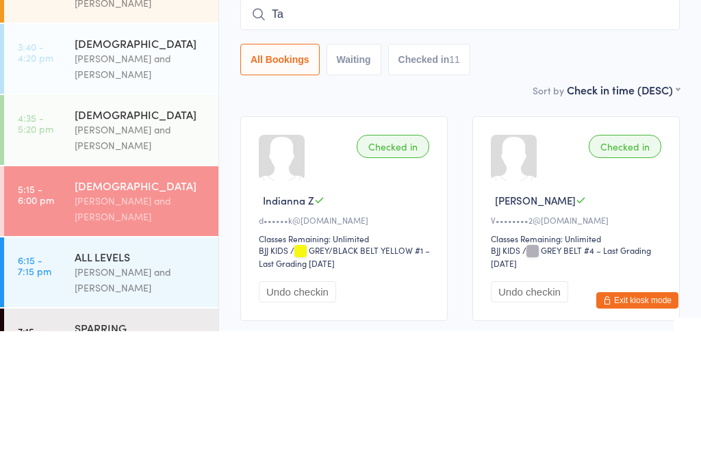
type input "T"
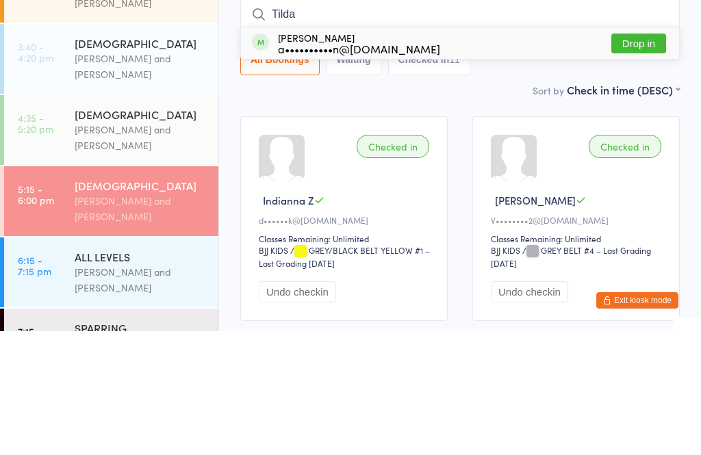
type input "Tilda"
click at [349, 167] on div "a••••••••••n@[DOMAIN_NAME]" at bounding box center [359, 172] width 162 height 11
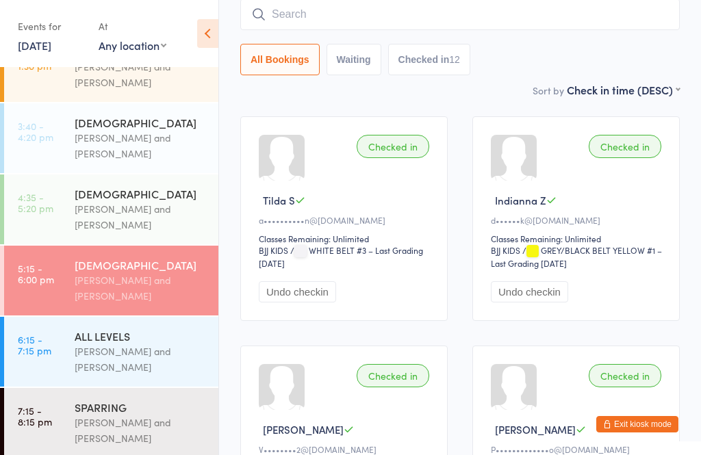
scroll to position [208, 0]
click at [98, 344] on div "[PERSON_NAME] and [PERSON_NAME]" at bounding box center [141, 360] width 132 height 32
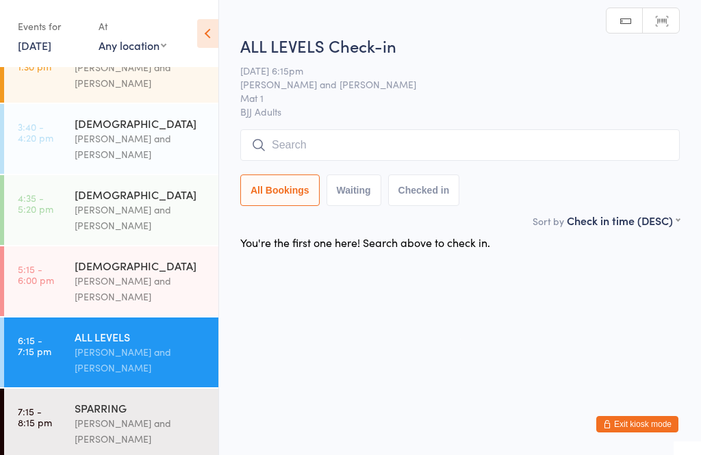
click at [286, 141] on input "search" at bounding box center [460, 145] width 440 height 32
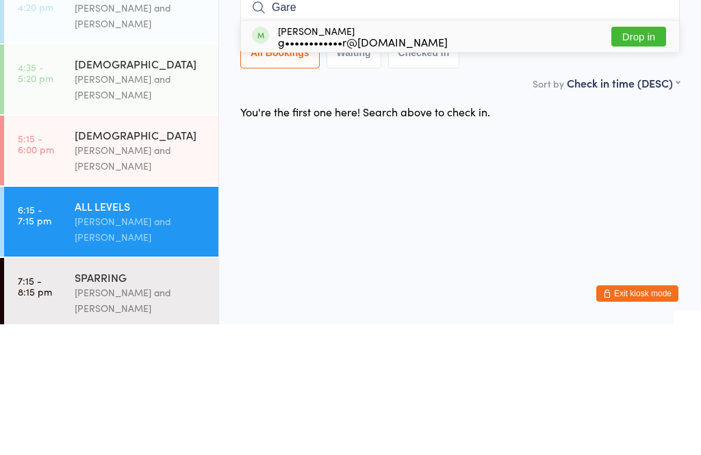
type input "Gare"
click at [319, 167] on div "g••••••••••••r@[DOMAIN_NAME]" at bounding box center [363, 172] width 170 height 11
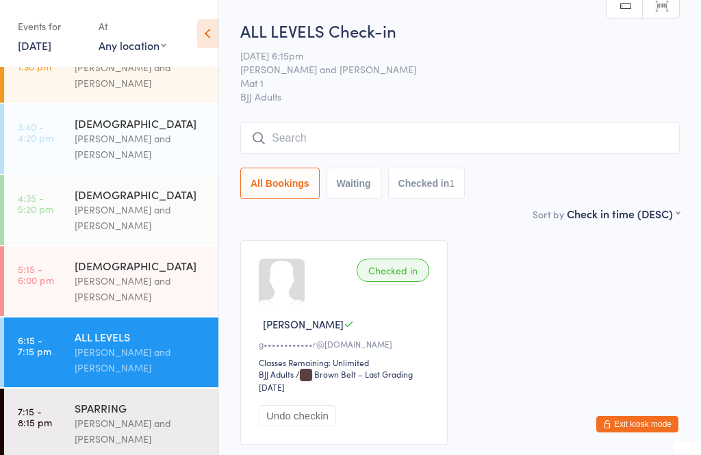
click at [431, 136] on input "search" at bounding box center [460, 139] width 440 height 32
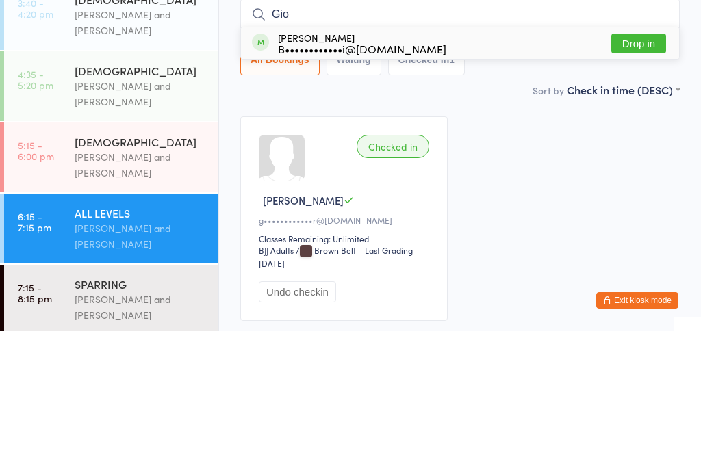
type input "Gio"
click at [638, 158] on button "Drop in" at bounding box center [639, 168] width 55 height 20
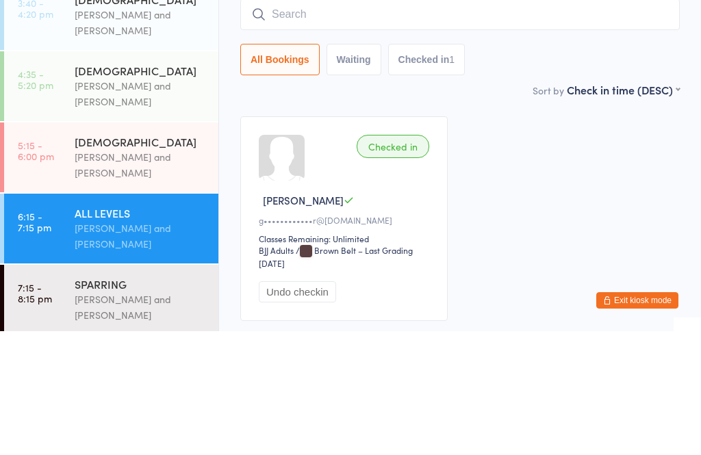
scroll to position [103, 0]
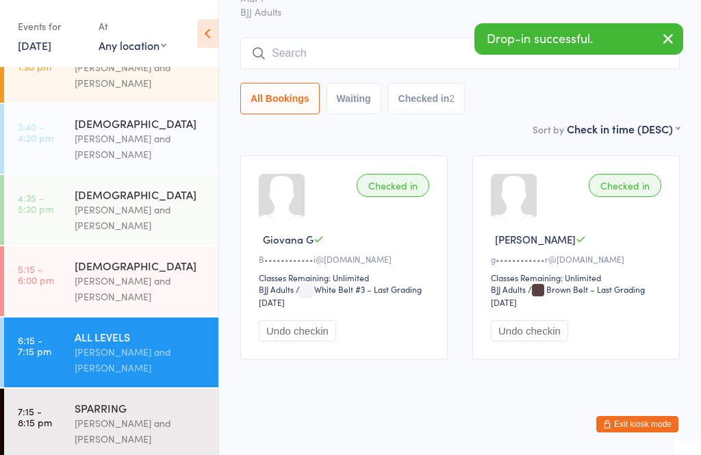
click at [125, 436] on div "[PERSON_NAME] and [PERSON_NAME]" at bounding box center [141, 432] width 132 height 32
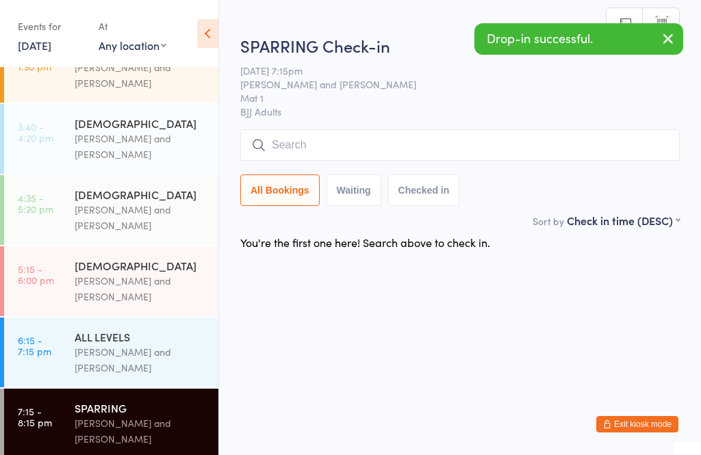
click at [353, 160] on input "search" at bounding box center [460, 145] width 440 height 32
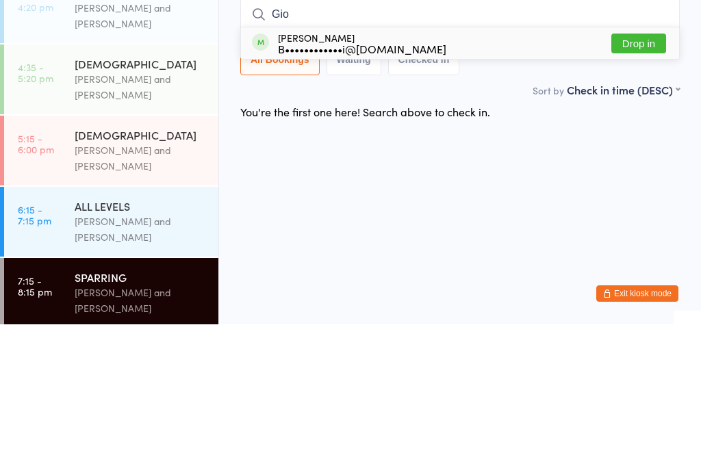
type input "Gio"
click at [653, 164] on button "Drop in" at bounding box center [639, 174] width 55 height 20
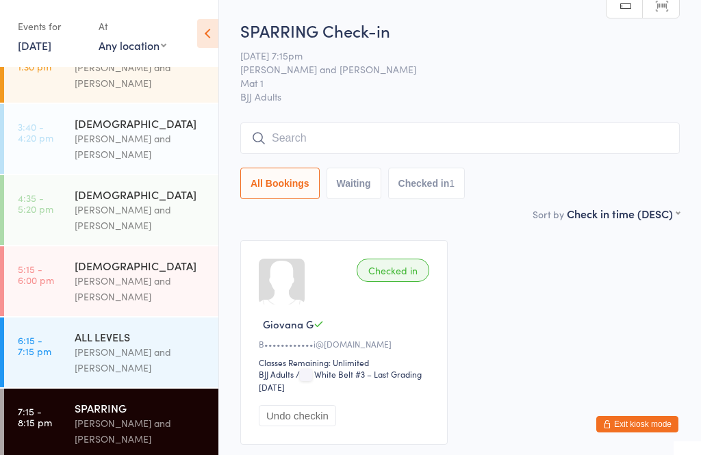
click at [300, 140] on input "search" at bounding box center [460, 139] width 440 height 32
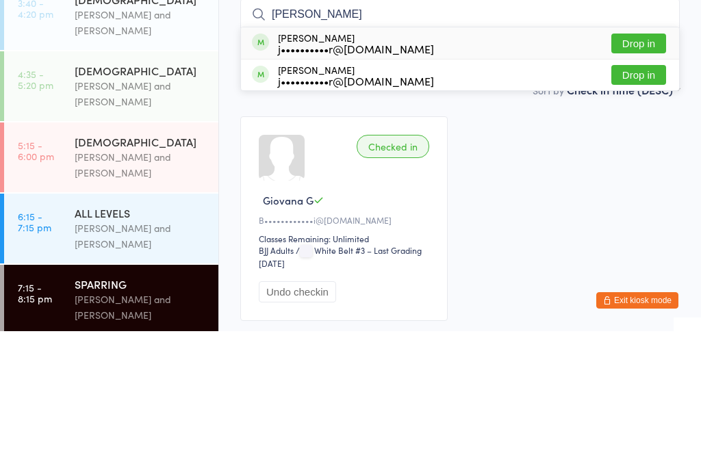
type input "[PERSON_NAME]"
click at [644, 189] on button "Drop in" at bounding box center [639, 199] width 55 height 20
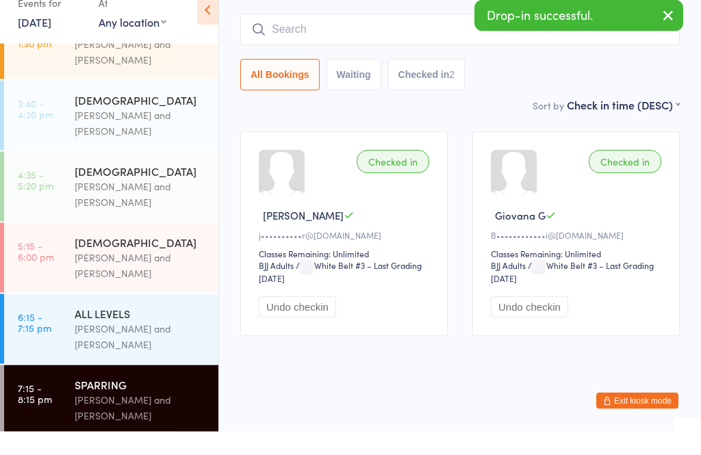
scroll to position [102, 0]
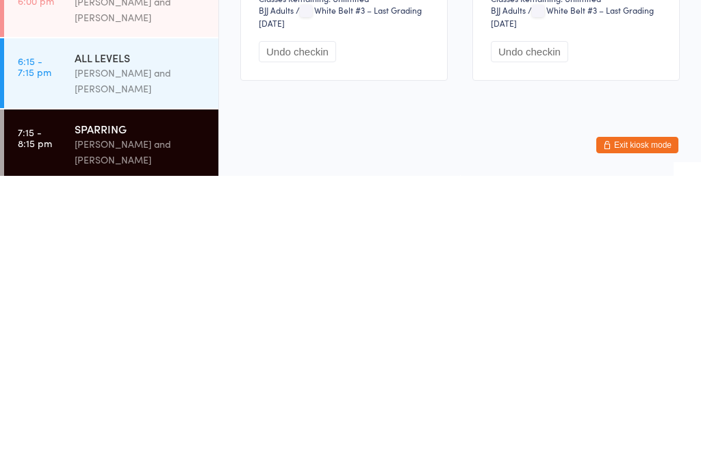
click at [138, 344] on div "[PERSON_NAME] and [PERSON_NAME]" at bounding box center [141, 360] width 132 height 32
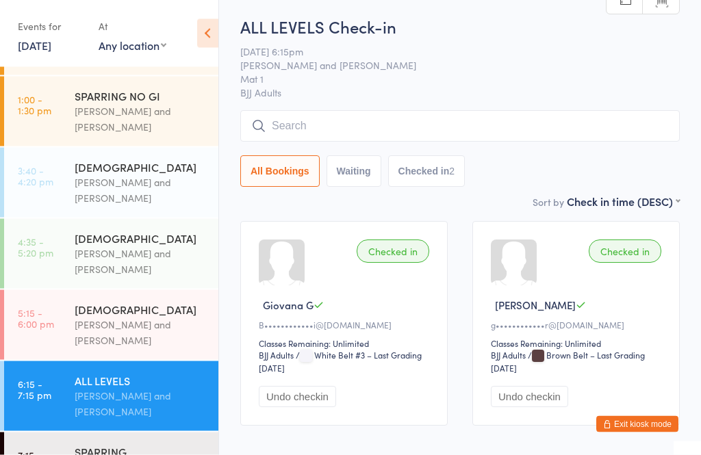
scroll to position [13, 0]
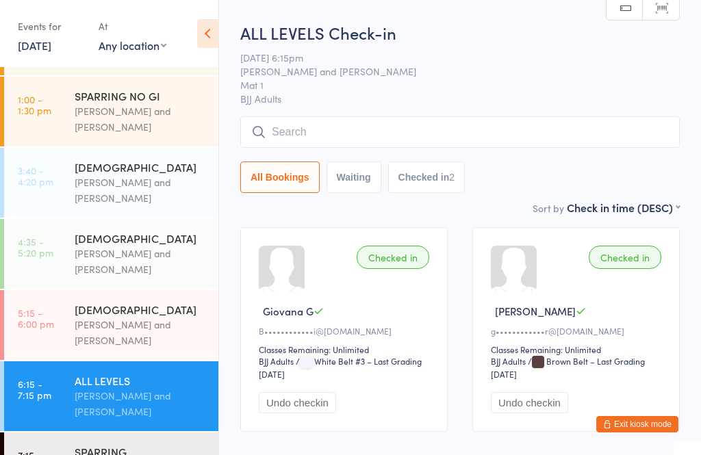
click at [345, 134] on input "search" at bounding box center [460, 132] width 440 height 32
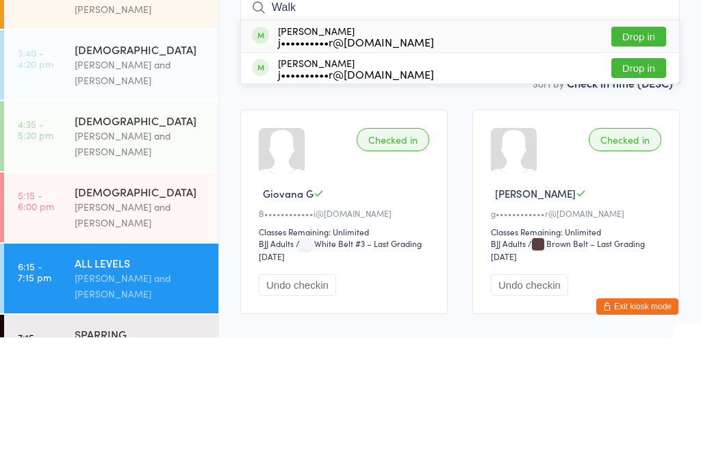
type input "Walk"
click at [644, 176] on button "Drop in" at bounding box center [639, 186] width 55 height 20
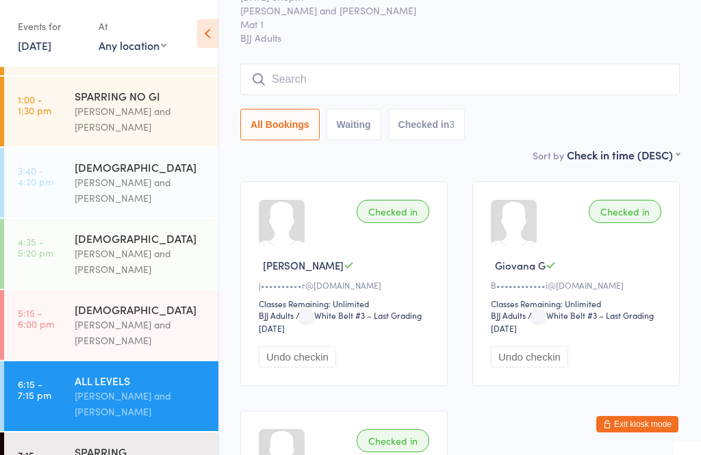
click at [331, 71] on input "search" at bounding box center [460, 80] width 440 height 32
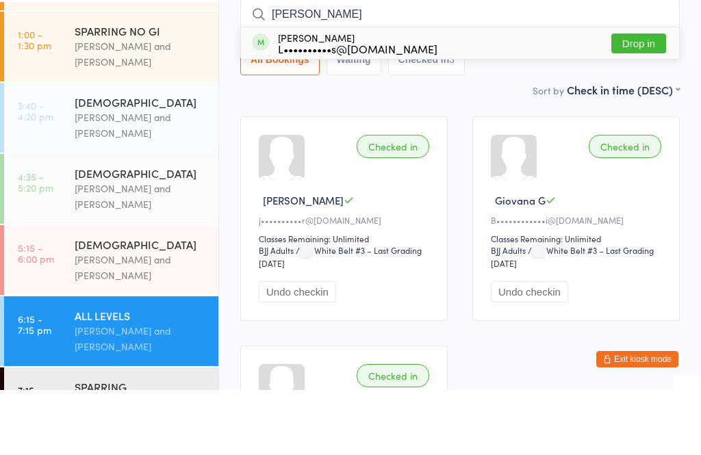
type input "[PERSON_NAME]"
click at [637, 99] on button "Drop in" at bounding box center [639, 109] width 55 height 20
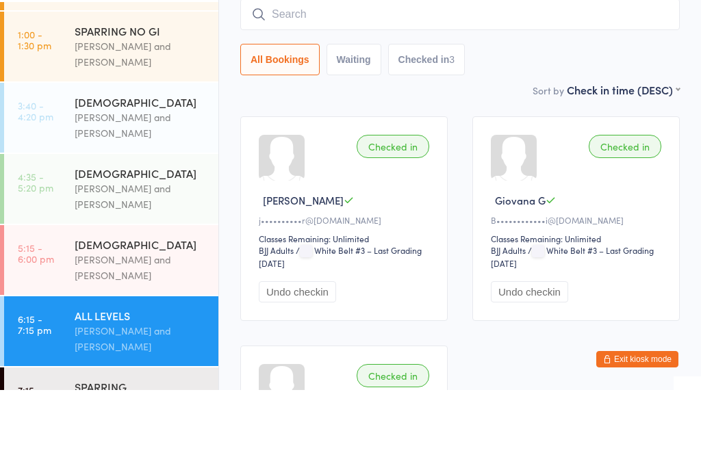
scroll to position [124, 0]
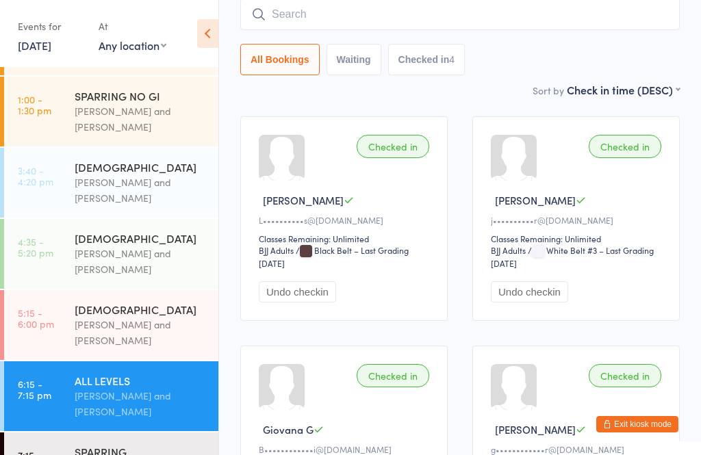
click at [284, 27] on input "search" at bounding box center [460, 15] width 440 height 32
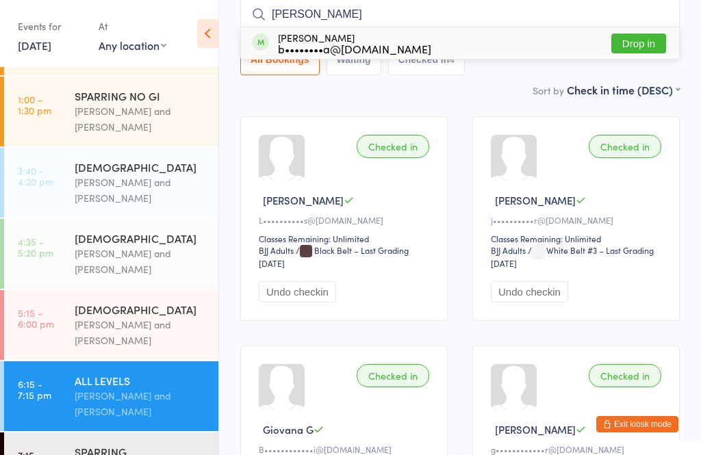
type input "[PERSON_NAME]"
click at [397, 55] on div "[PERSON_NAME] b••••••••a@[DOMAIN_NAME] Drop in" at bounding box center [460, 43] width 438 height 32
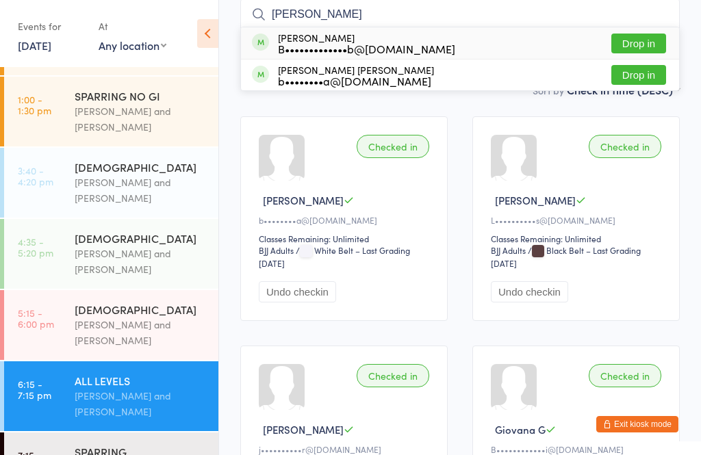
type input "[PERSON_NAME]"
click at [645, 77] on button "Drop in" at bounding box center [639, 75] width 55 height 20
click at [645, 75] on div "All Bookings Waiting Checked in 5" at bounding box center [460, 60] width 440 height 32
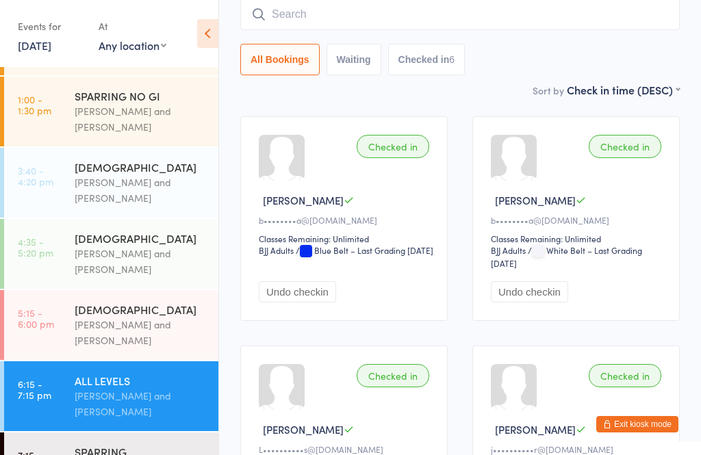
click at [329, 30] on input "search" at bounding box center [460, 15] width 440 height 32
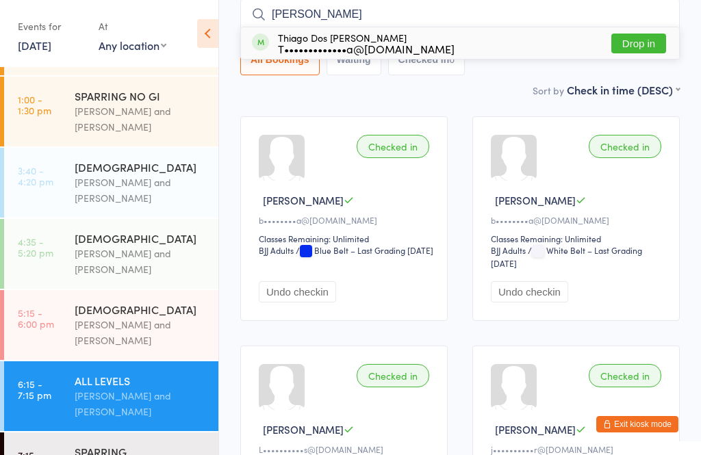
type input "[PERSON_NAME]"
click at [643, 43] on button "Drop in" at bounding box center [639, 44] width 55 height 20
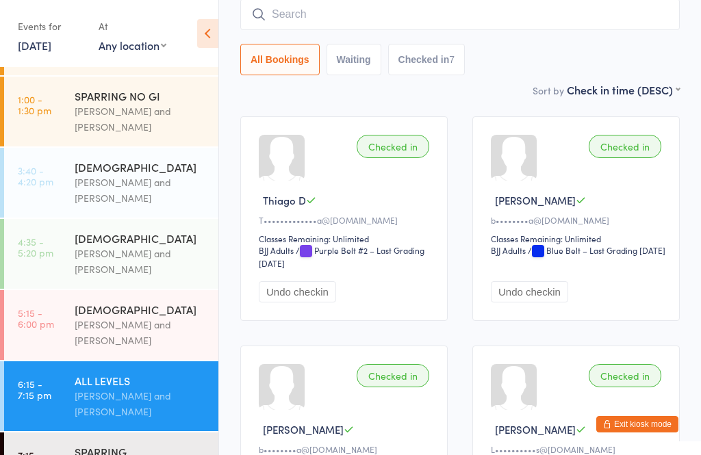
click at [365, 30] on input "search" at bounding box center [460, 15] width 440 height 32
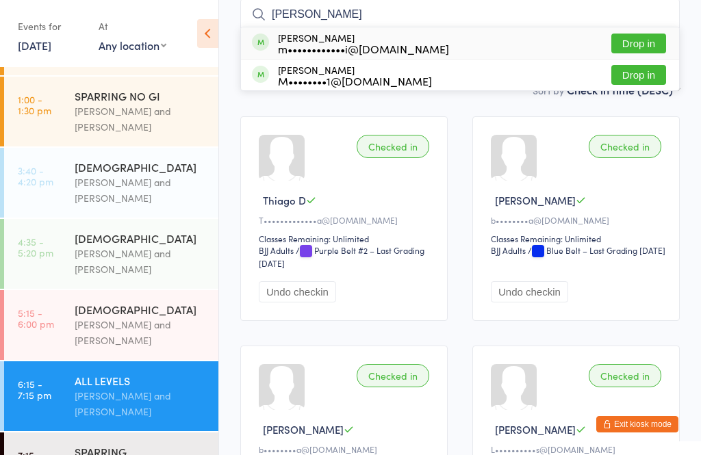
type input "[PERSON_NAME]"
click at [640, 75] on button "Drop in" at bounding box center [639, 75] width 55 height 20
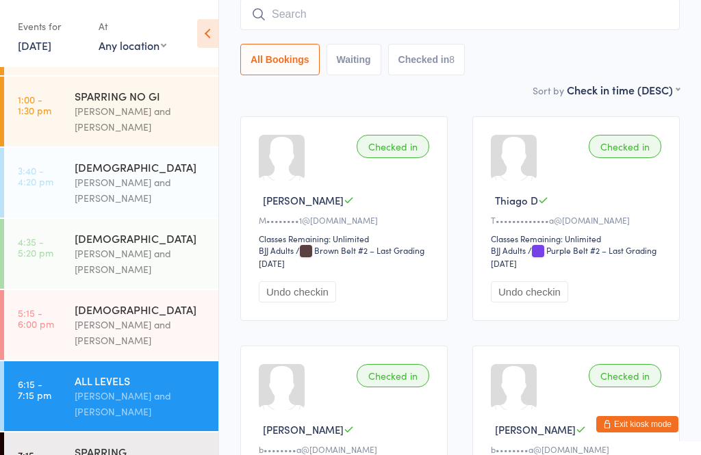
click at [42, 330] on link "5:15 - 6:00 pm [DEMOGRAPHIC_DATA] [PERSON_NAME] and [PERSON_NAME]" at bounding box center [111, 325] width 214 height 70
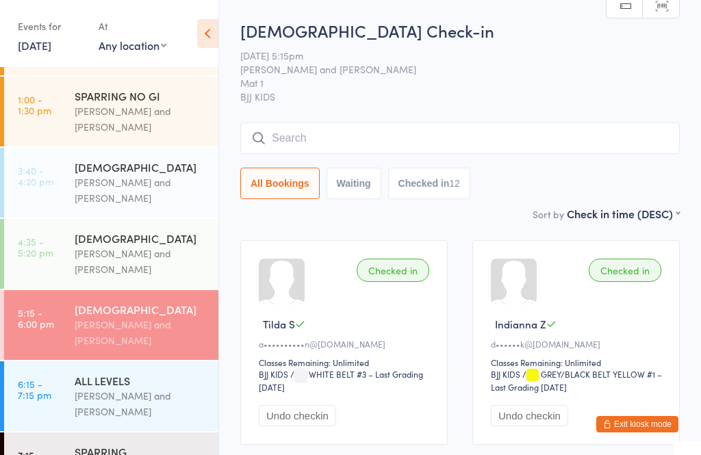
click at [418, 131] on input "search" at bounding box center [460, 139] width 440 height 32
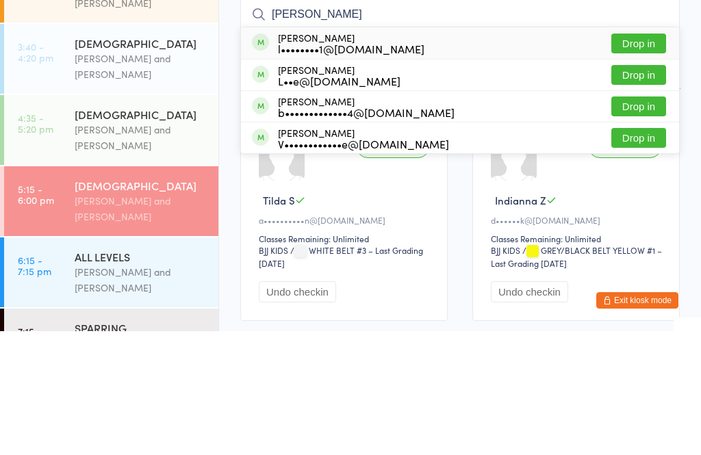
type input "[PERSON_NAME]"
click at [629, 158] on button "Drop in" at bounding box center [639, 168] width 55 height 20
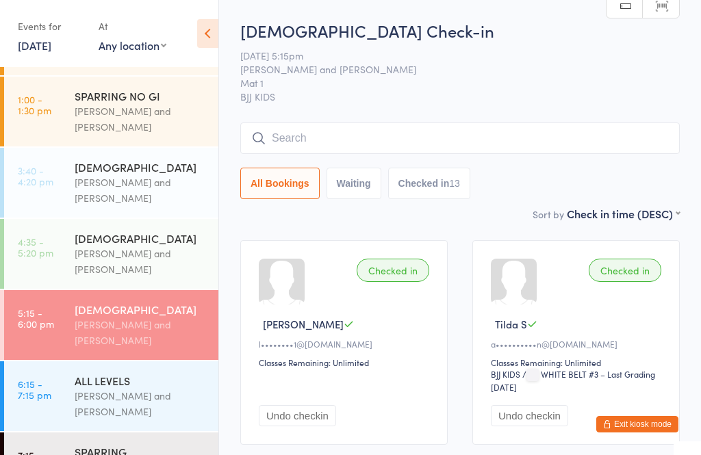
click at [148, 388] on div "[PERSON_NAME] and [PERSON_NAME]" at bounding box center [141, 404] width 132 height 32
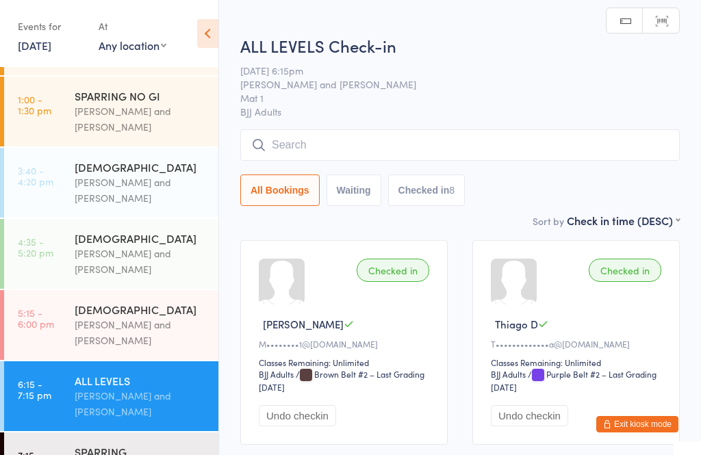
click at [392, 136] on input "search" at bounding box center [460, 145] width 440 height 32
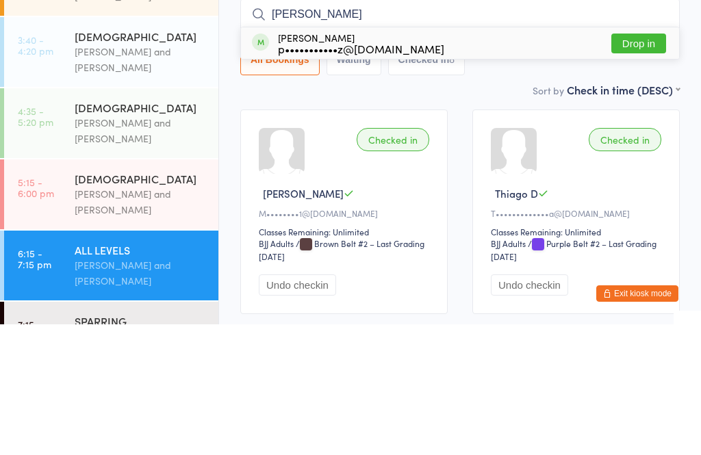
type input "[PERSON_NAME]"
click at [644, 164] on button "Drop in" at bounding box center [639, 174] width 55 height 20
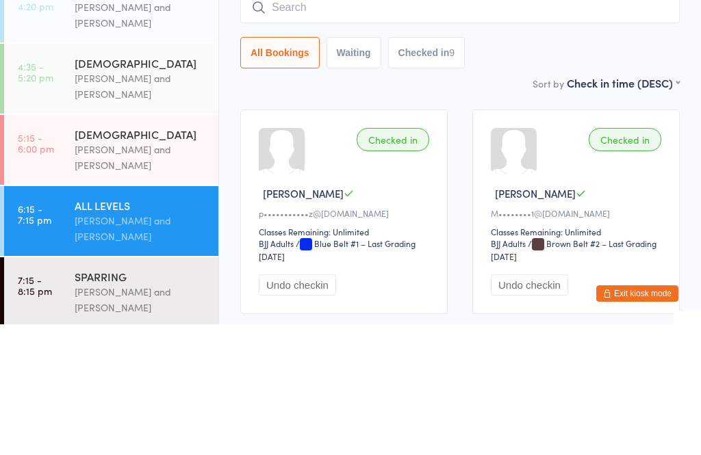
scroll to position [208, 0]
click at [132, 202] on div "[PERSON_NAME] and [PERSON_NAME]" at bounding box center [141, 218] width 132 height 32
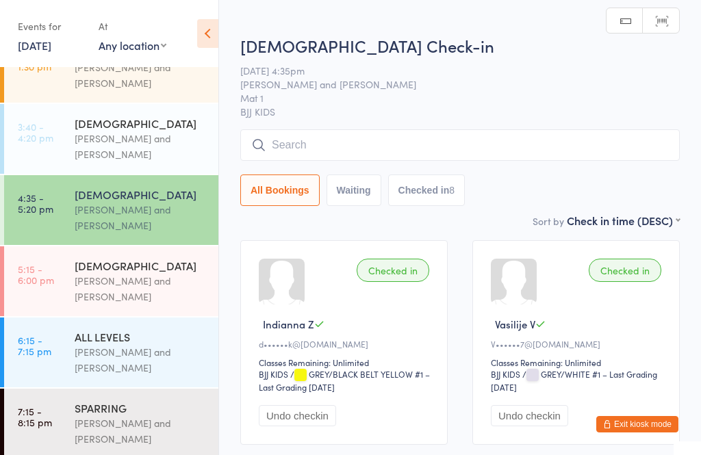
click at [346, 151] on input "search" at bounding box center [460, 145] width 440 height 32
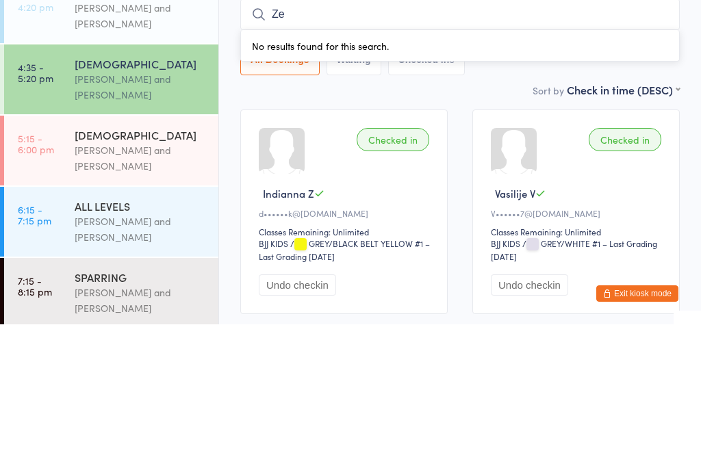
type input "Zem"
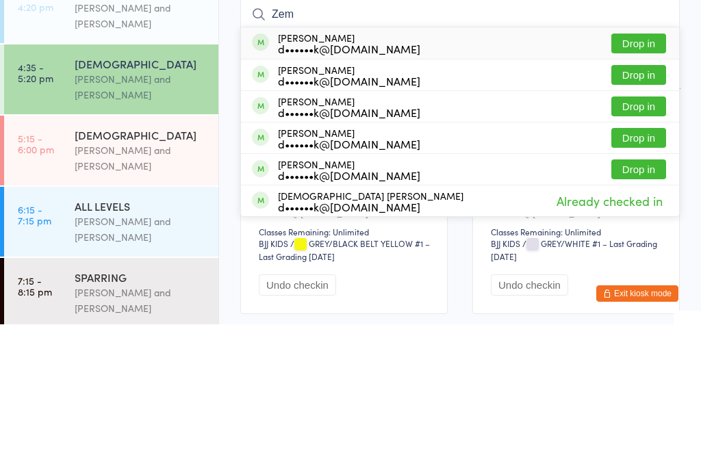
scroll to position [164, 0]
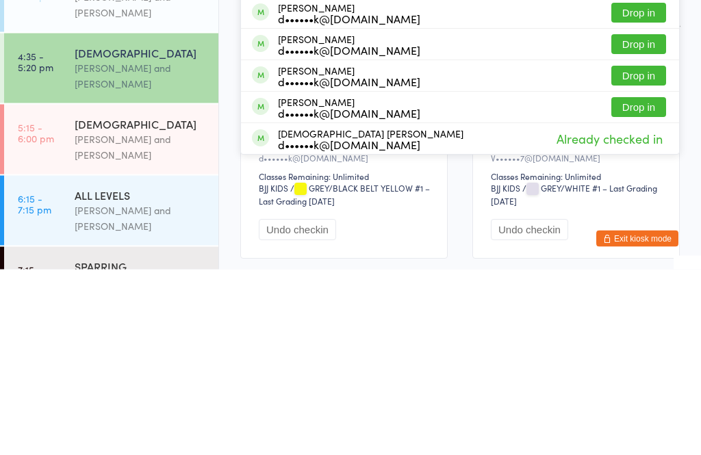
click at [169, 317] on div "[PERSON_NAME] and [PERSON_NAME]" at bounding box center [141, 333] width 132 height 32
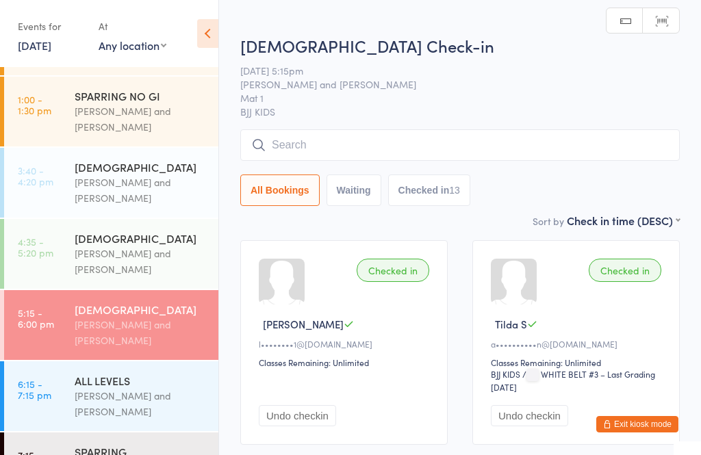
click at [334, 142] on input "search" at bounding box center [460, 145] width 440 height 32
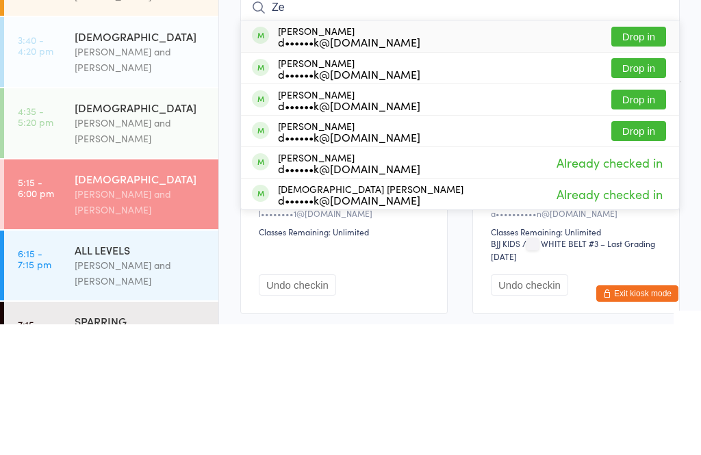
type input "Z"
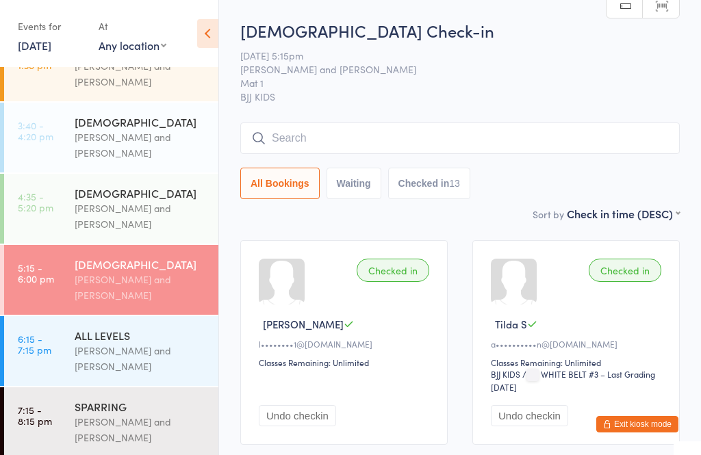
scroll to position [208, 0]
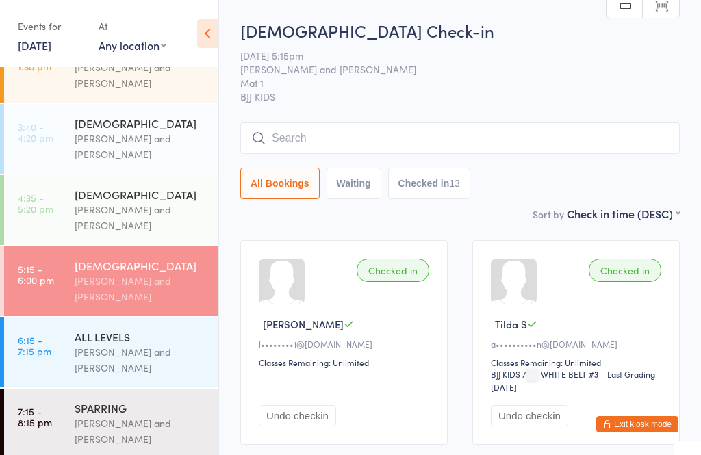
click at [213, 25] on icon at bounding box center [207, 33] width 21 height 29
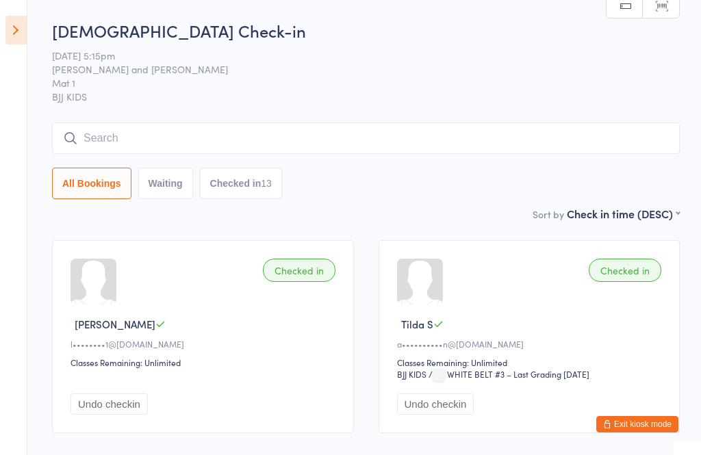
click at [254, 125] on input "search" at bounding box center [366, 139] width 628 height 32
click at [14, 33] on icon at bounding box center [15, 30] width 21 height 29
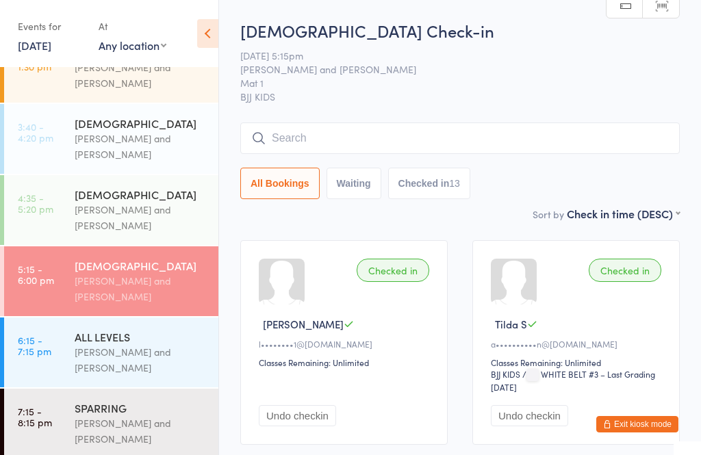
click at [157, 345] on div "[PERSON_NAME] and [PERSON_NAME]" at bounding box center [141, 360] width 132 height 32
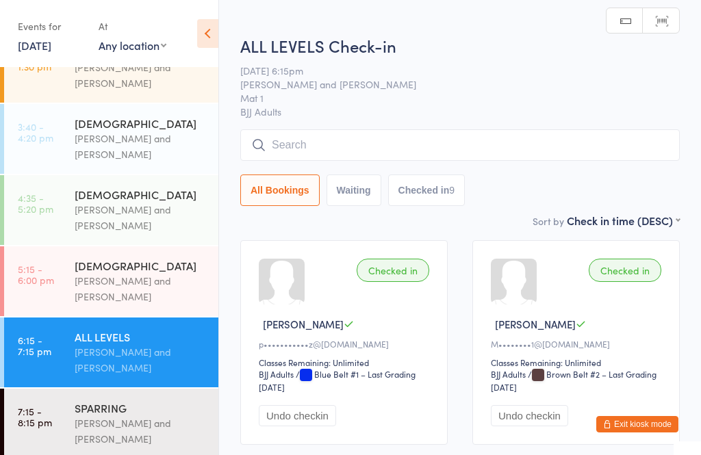
click at [466, 155] on input "search" at bounding box center [460, 145] width 440 height 32
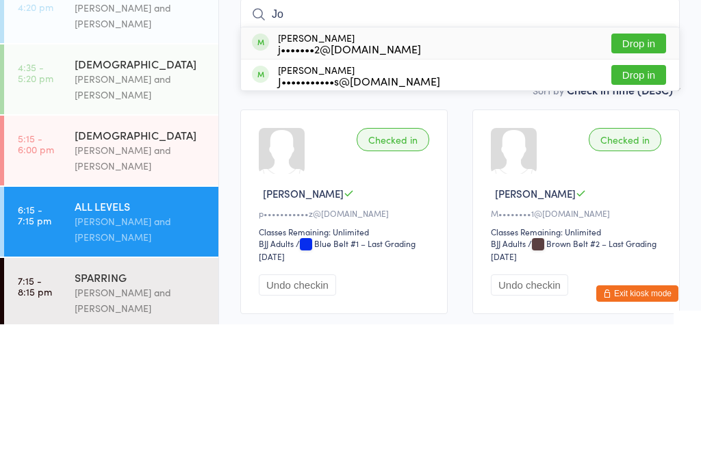
type input "Jo"
click at [640, 164] on button "Drop in" at bounding box center [639, 174] width 55 height 20
